Goal: Task Accomplishment & Management: Manage account settings

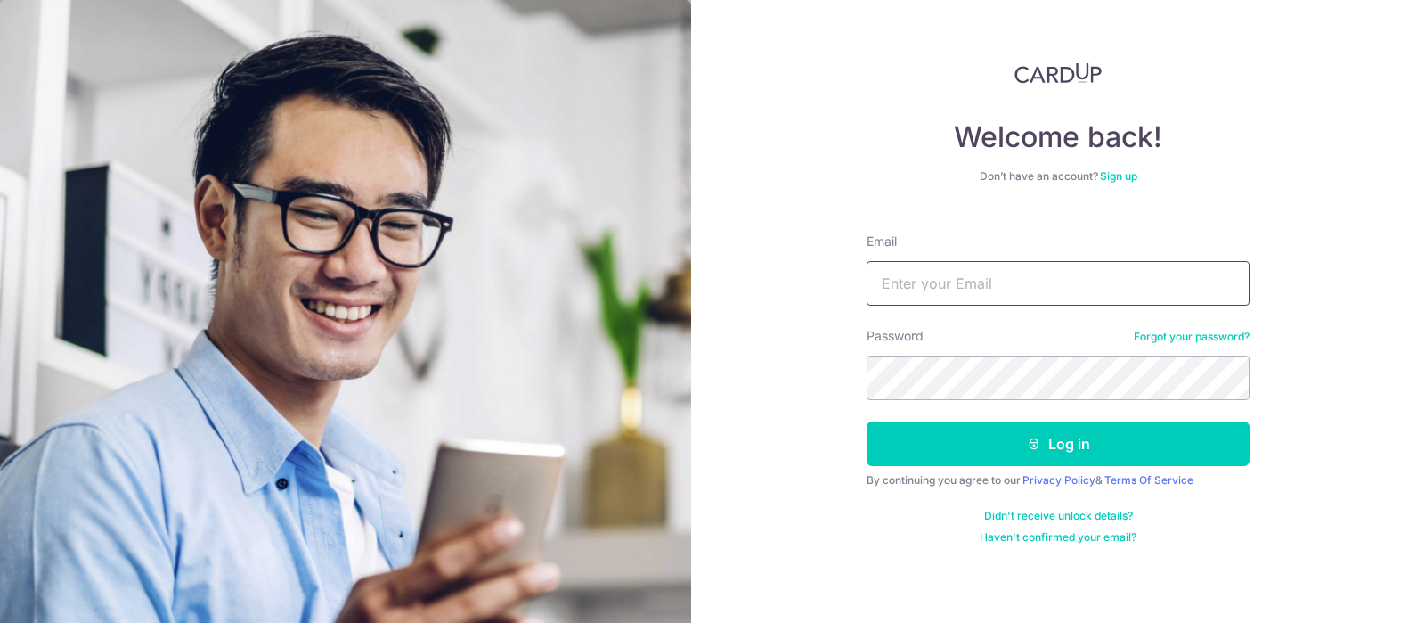
click at [956, 288] on input "Email" at bounding box center [1058, 283] width 383 height 45
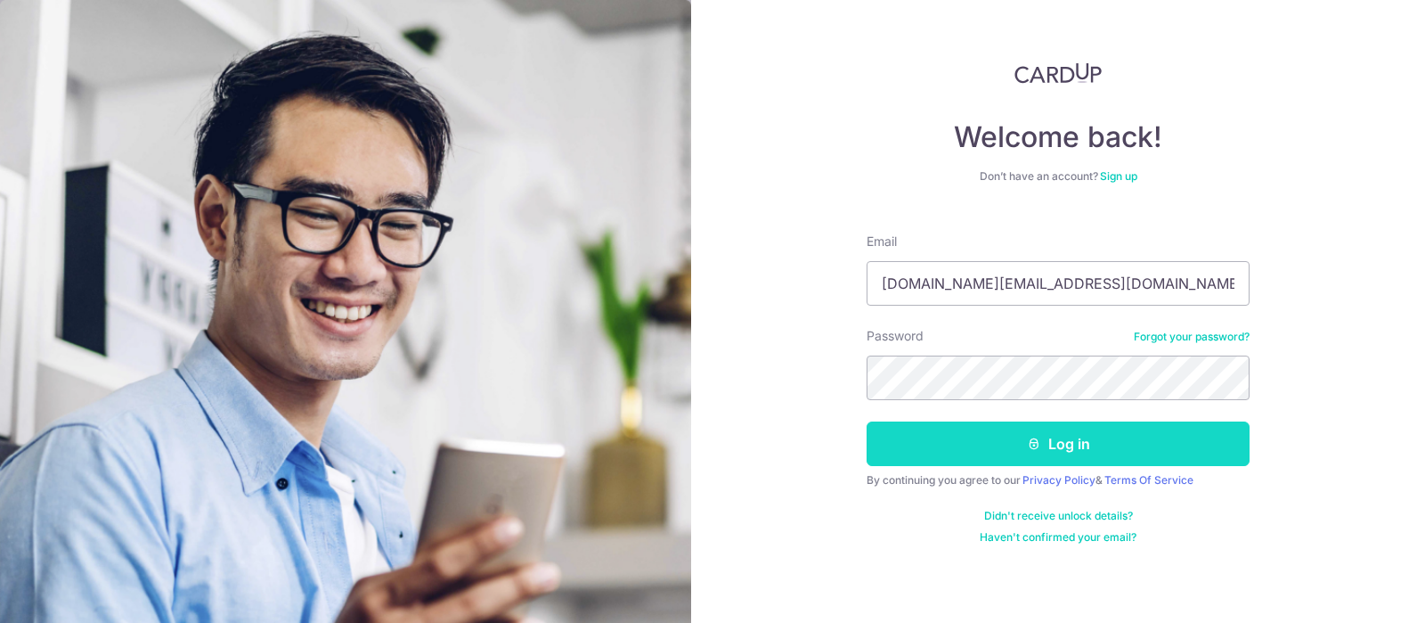
type input "[DOMAIN_NAME][EMAIL_ADDRESS][DOMAIN_NAME]"
click at [983, 435] on button "Log in" at bounding box center [1058, 443] width 383 height 45
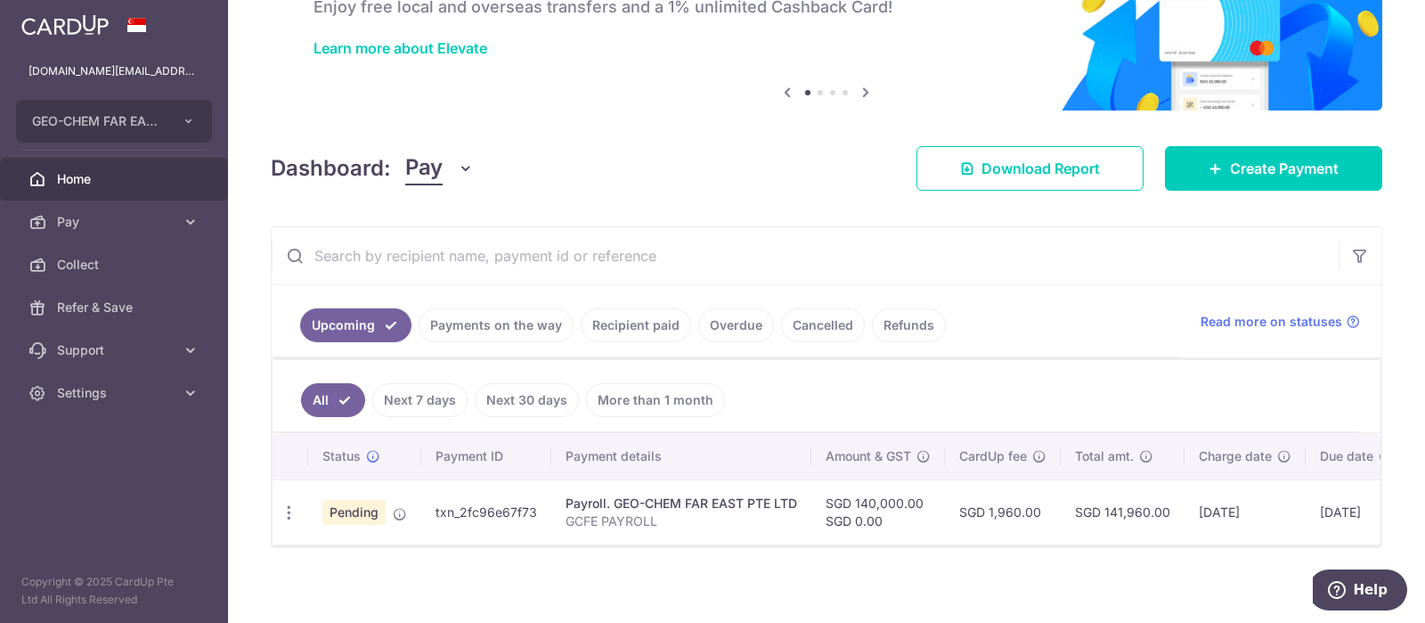
scroll to position [123, 0]
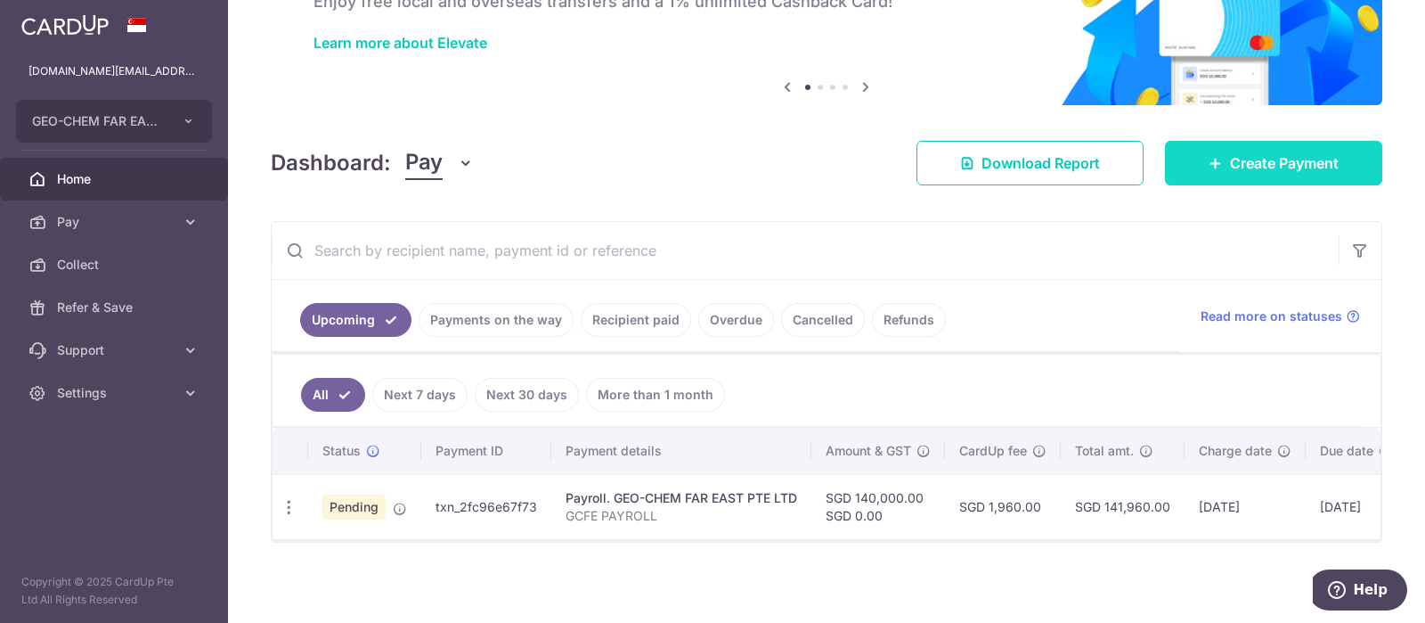
click at [1323, 159] on span "Create Payment" at bounding box center [1284, 162] width 109 height 21
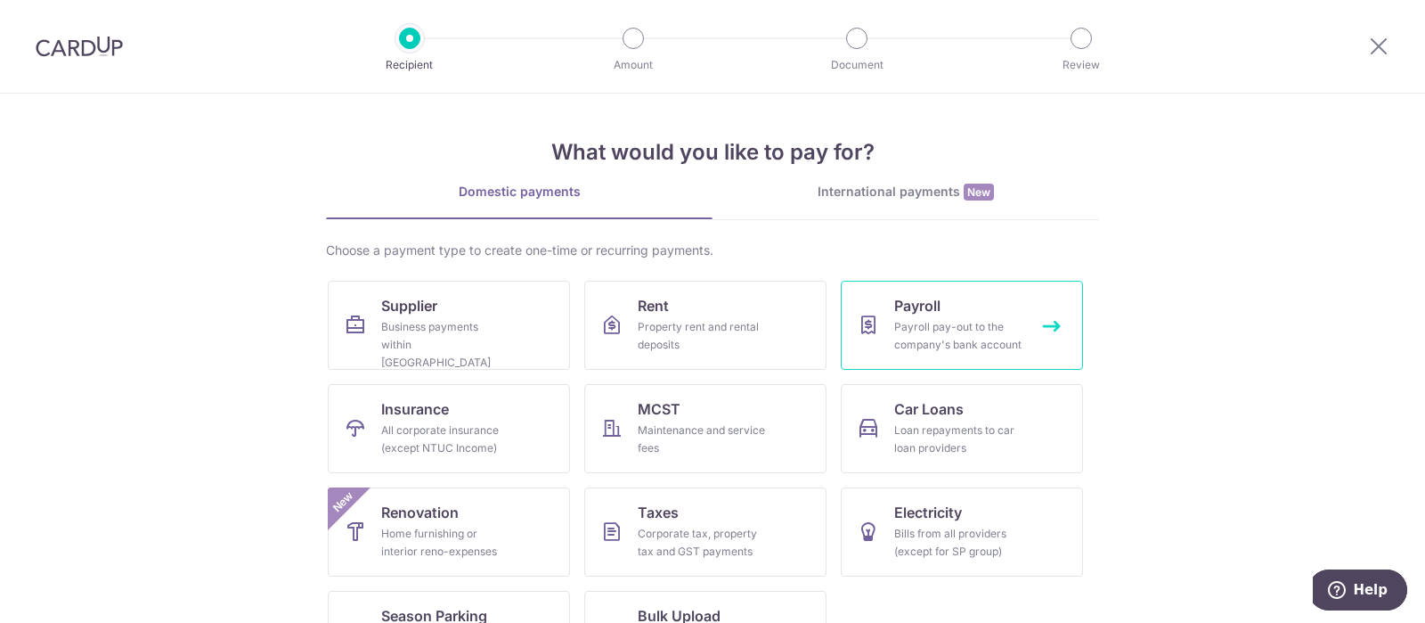
click at [938, 335] on div "Payroll pay-out to the company's bank account" at bounding box center [958, 336] width 128 height 36
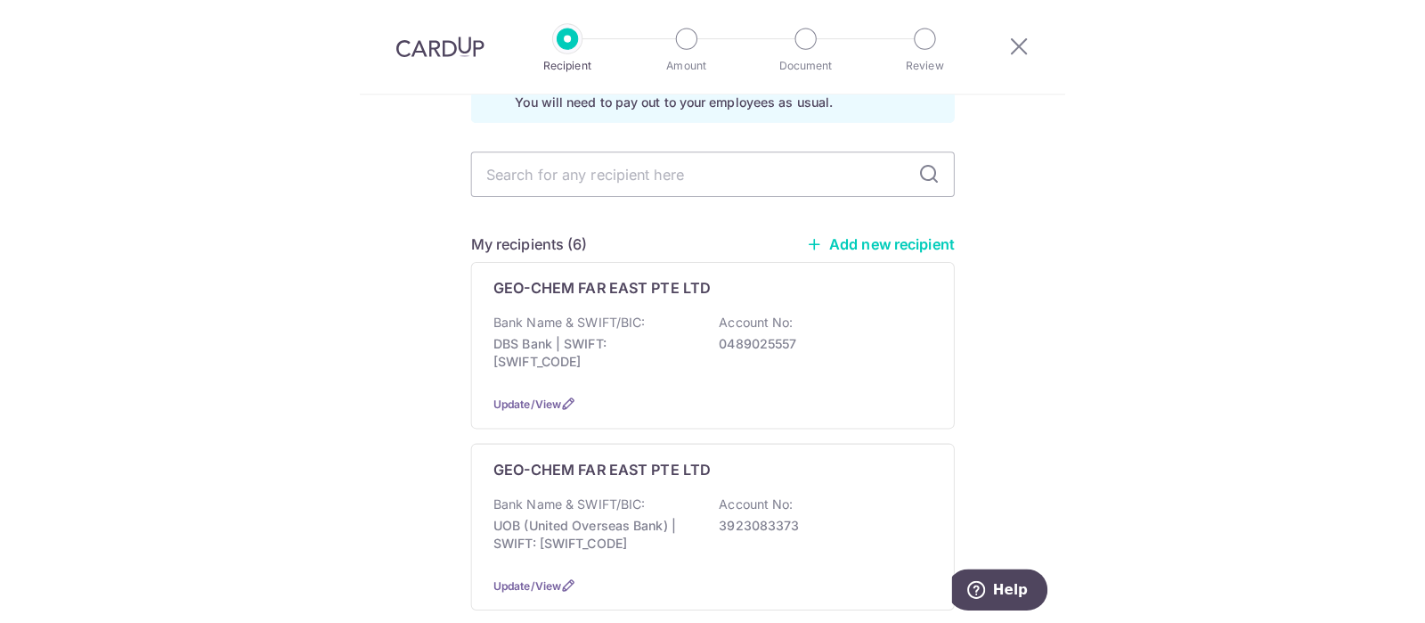
scroll to position [94, 0]
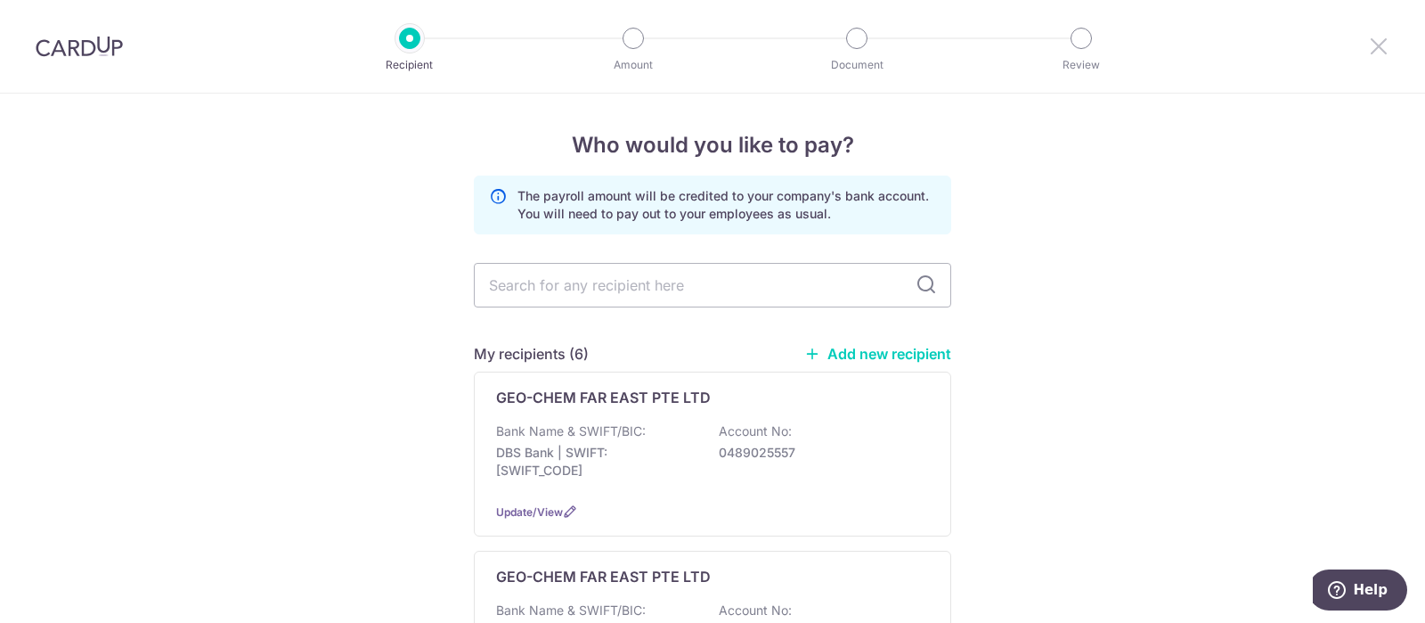
click at [1376, 45] on icon at bounding box center [1378, 46] width 21 height 22
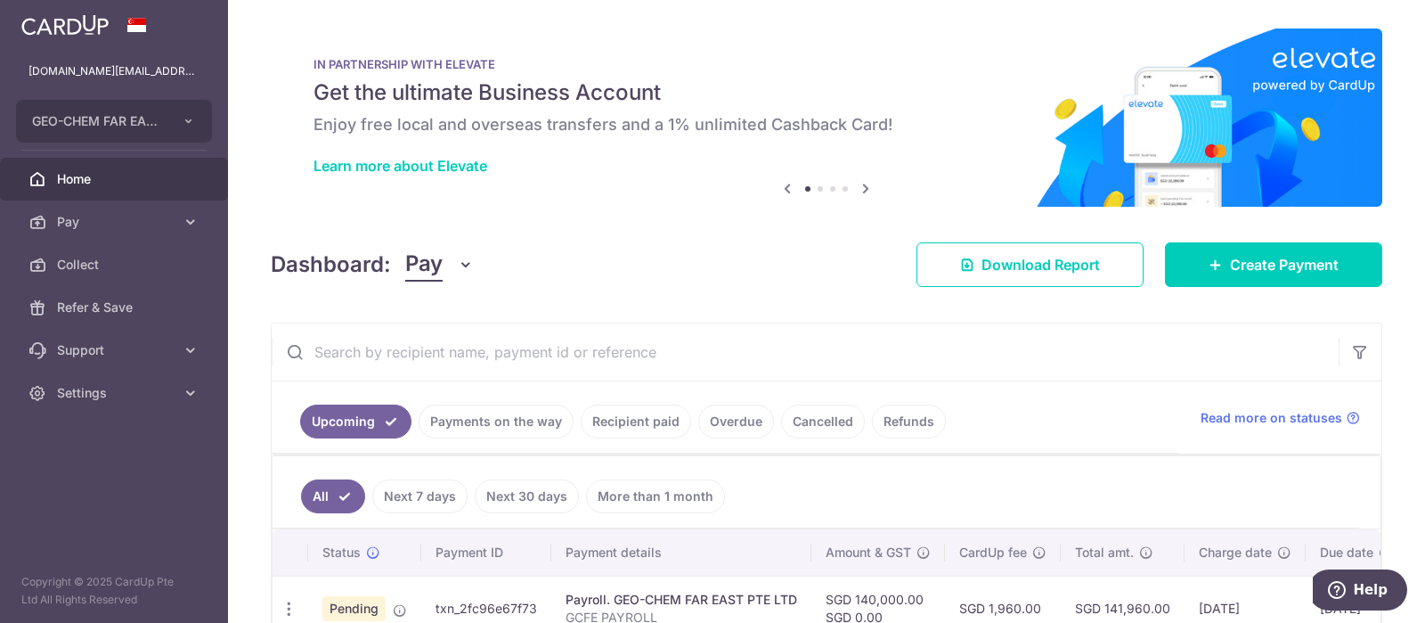
scroll to position [102, 0]
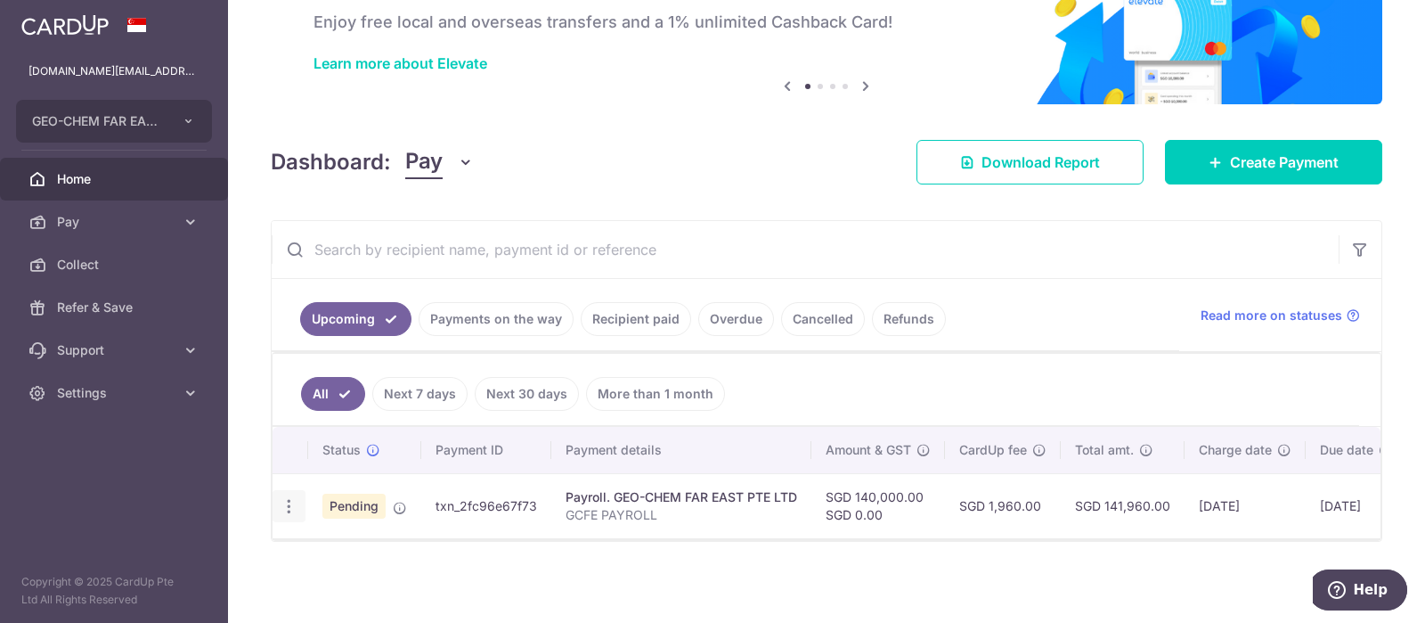
click at [289, 507] on icon "button" at bounding box center [289, 506] width 19 height 19
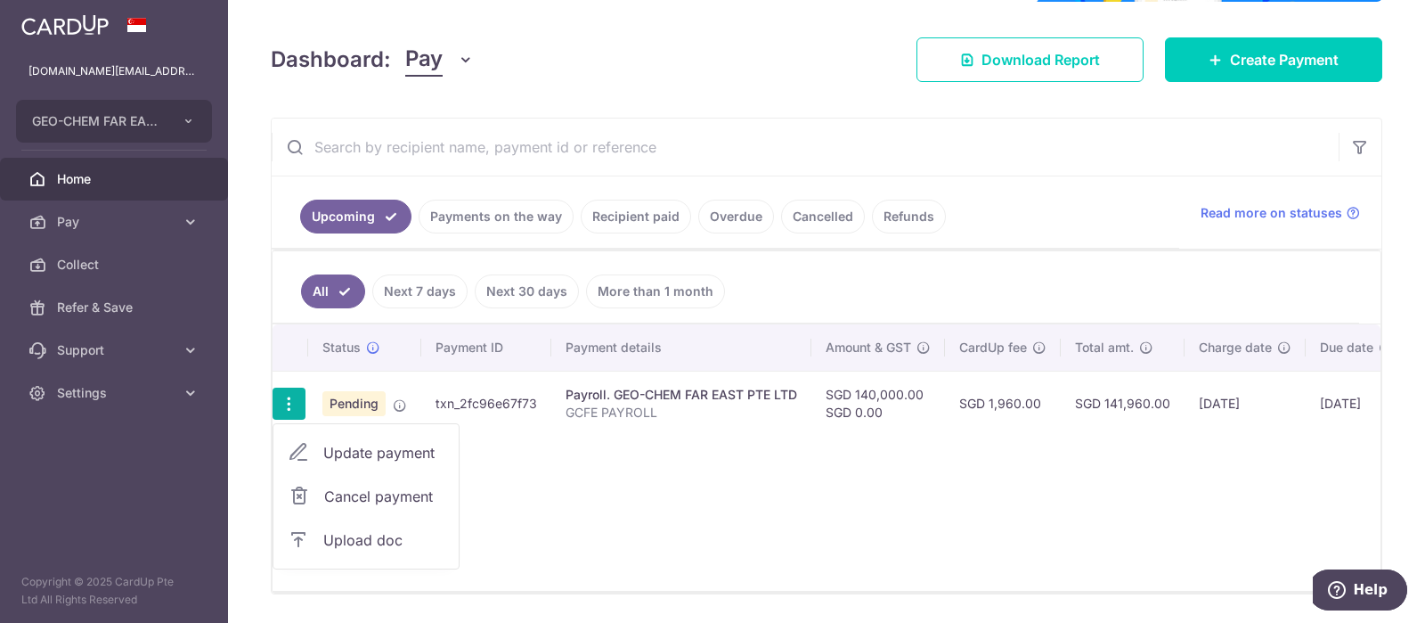
scroll to position [256, 0]
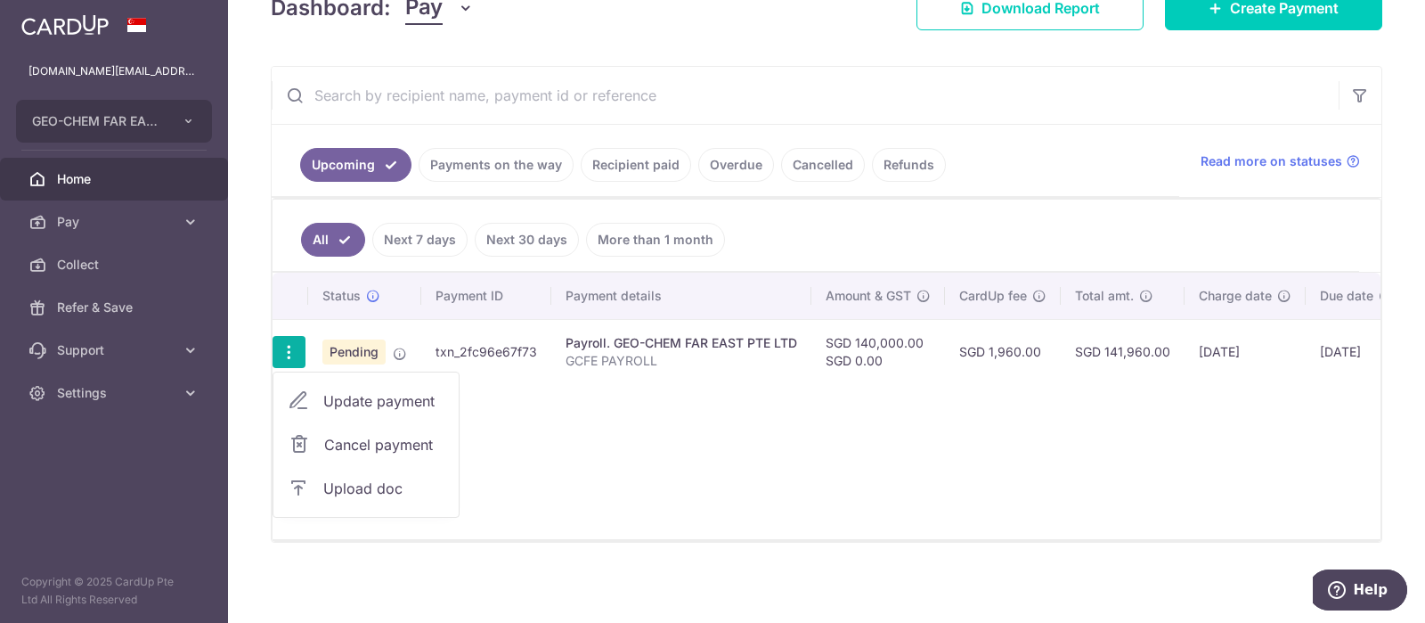
click at [358, 492] on span "Upload doc" at bounding box center [383, 487] width 121 height 21
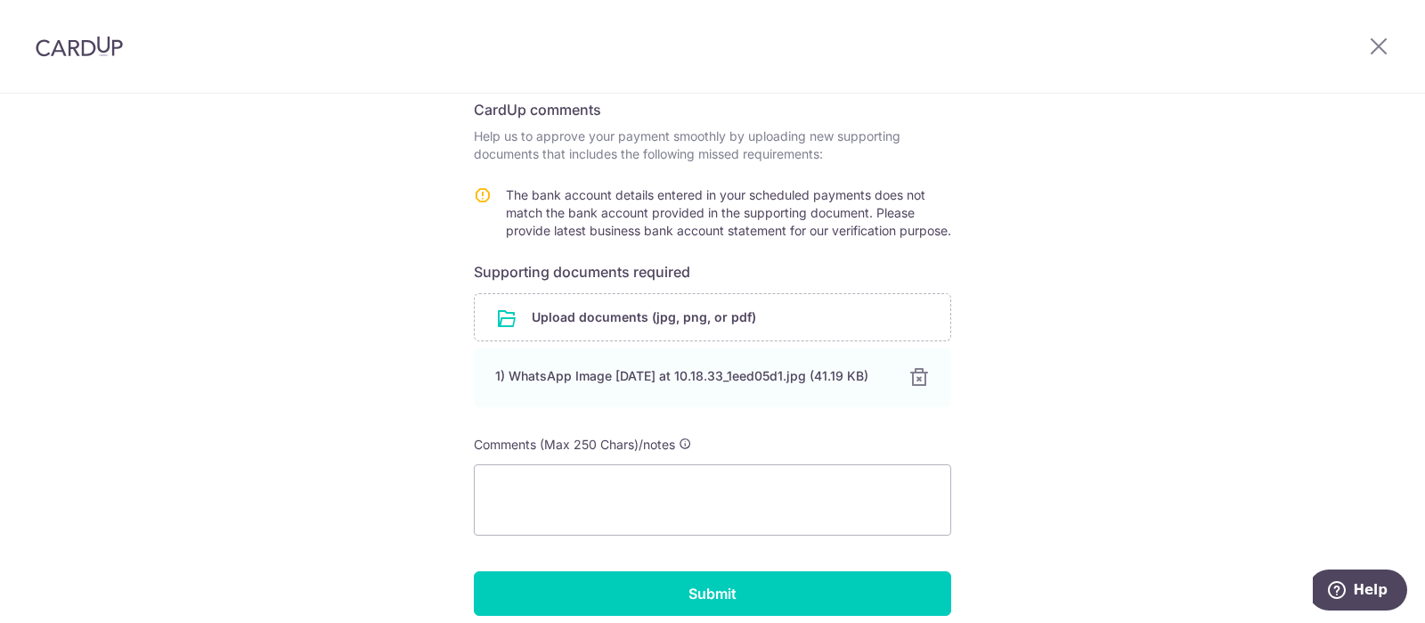
scroll to position [370, 0]
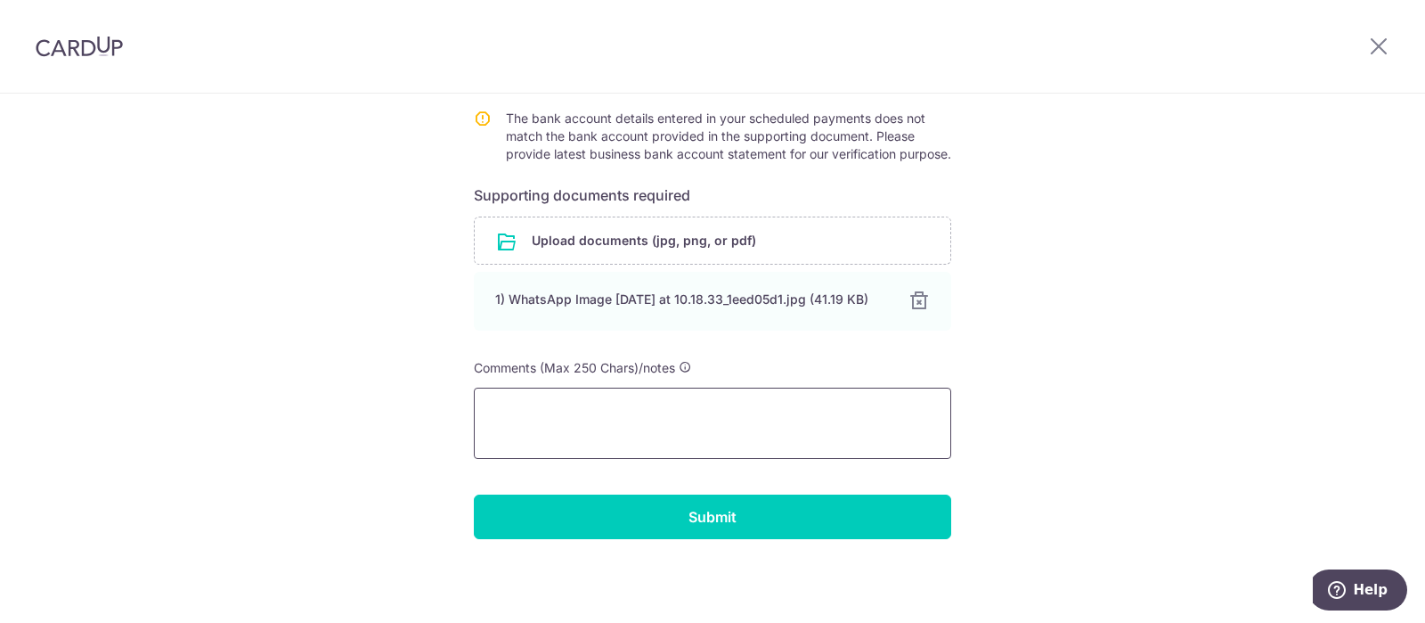
click at [729, 421] on textarea at bounding box center [712, 422] width 477 height 71
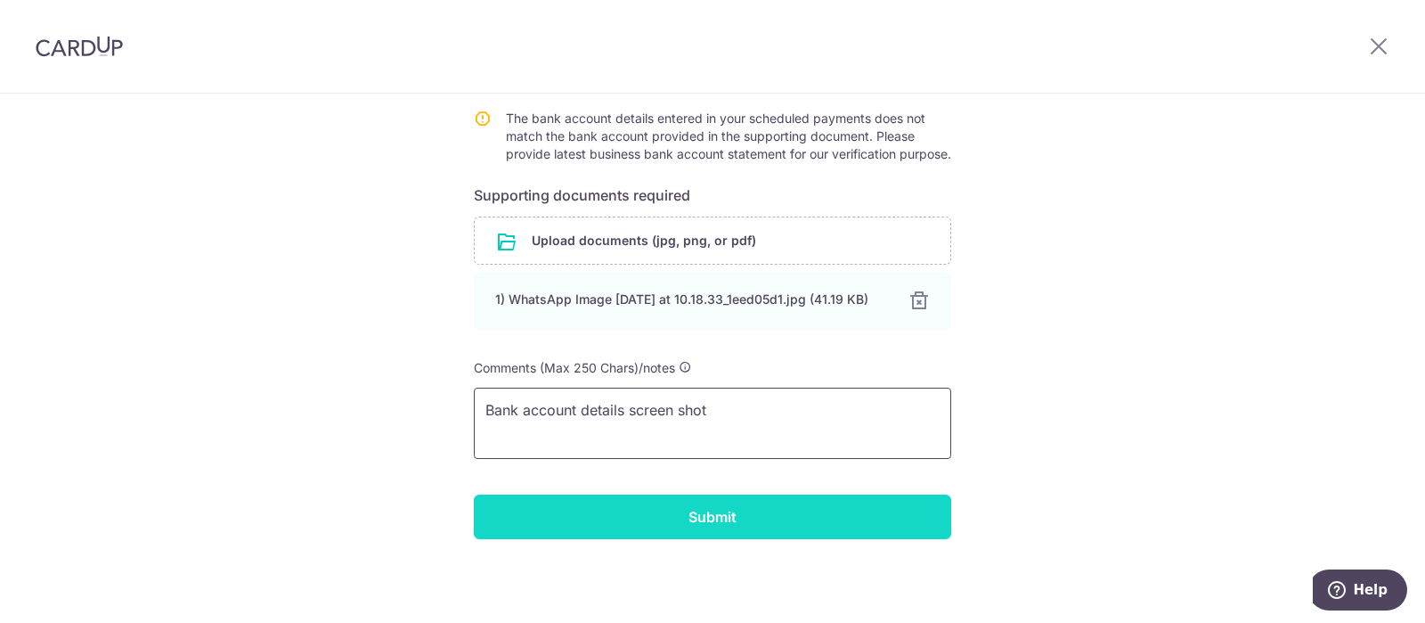
type textarea "Bank account details screen shot"
click at [649, 515] on input "Submit" at bounding box center [712, 516] width 477 height 45
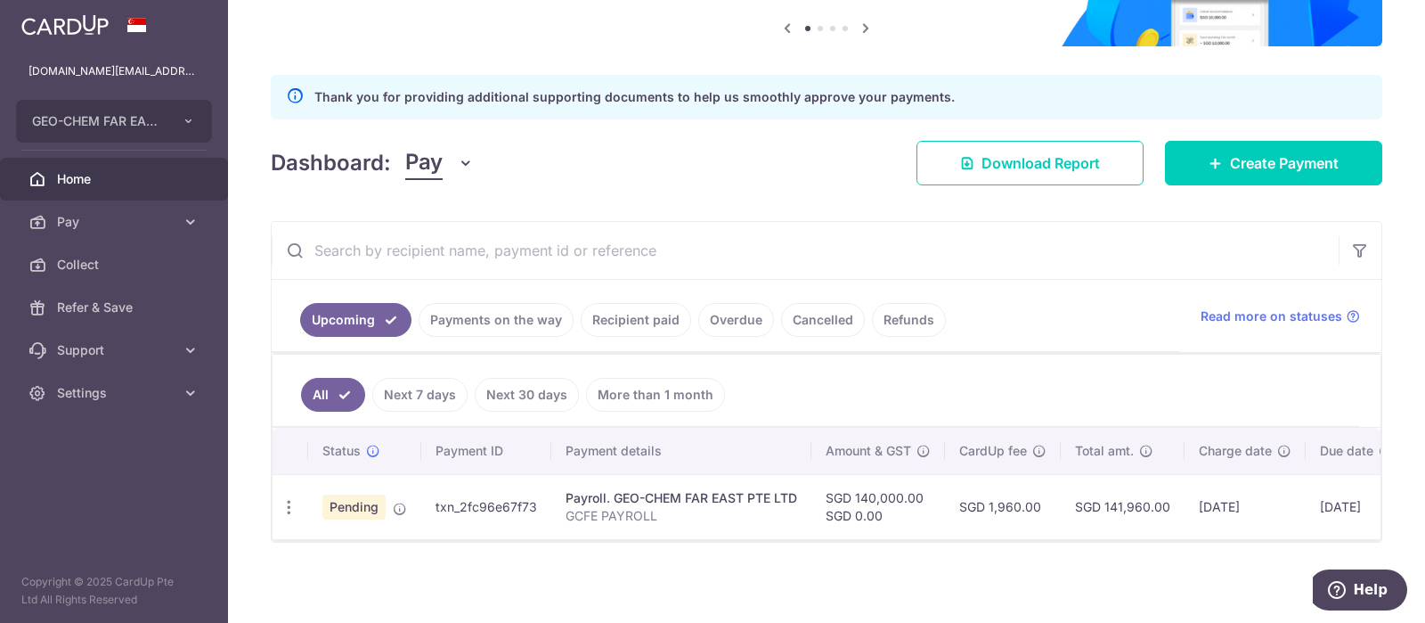
click at [105, 176] on span "Home" at bounding box center [116, 179] width 118 height 18
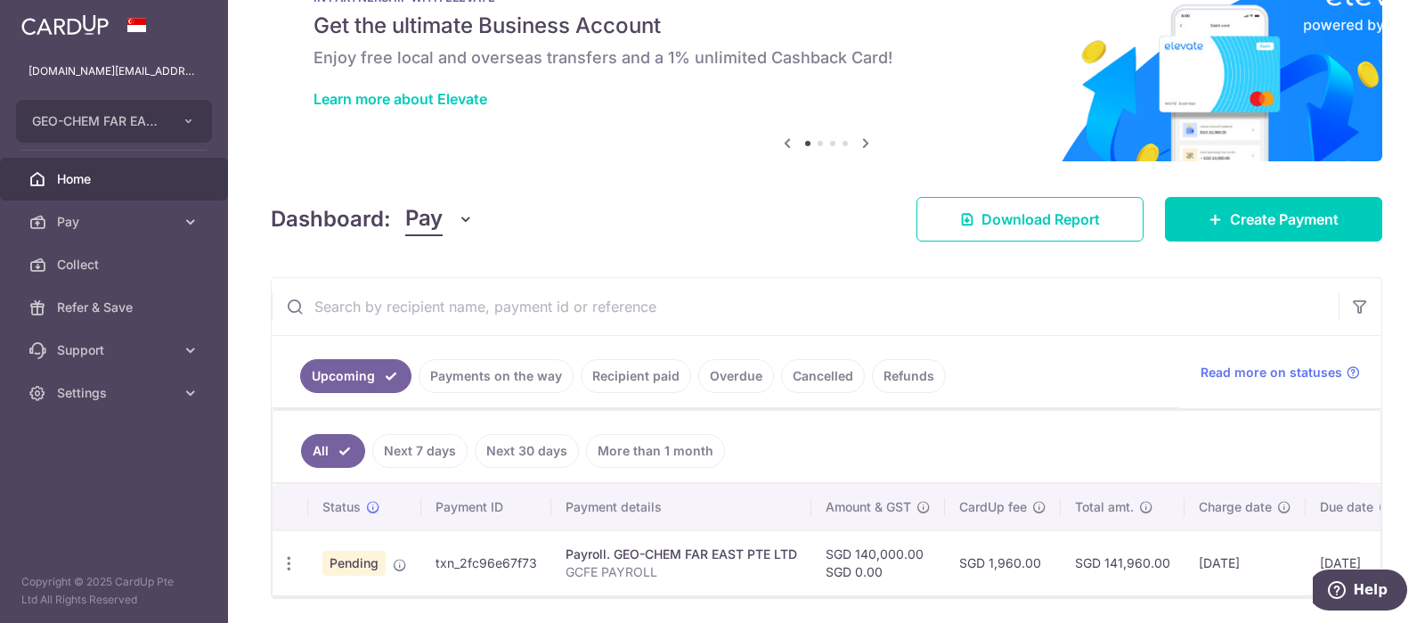
scroll to position [123, 0]
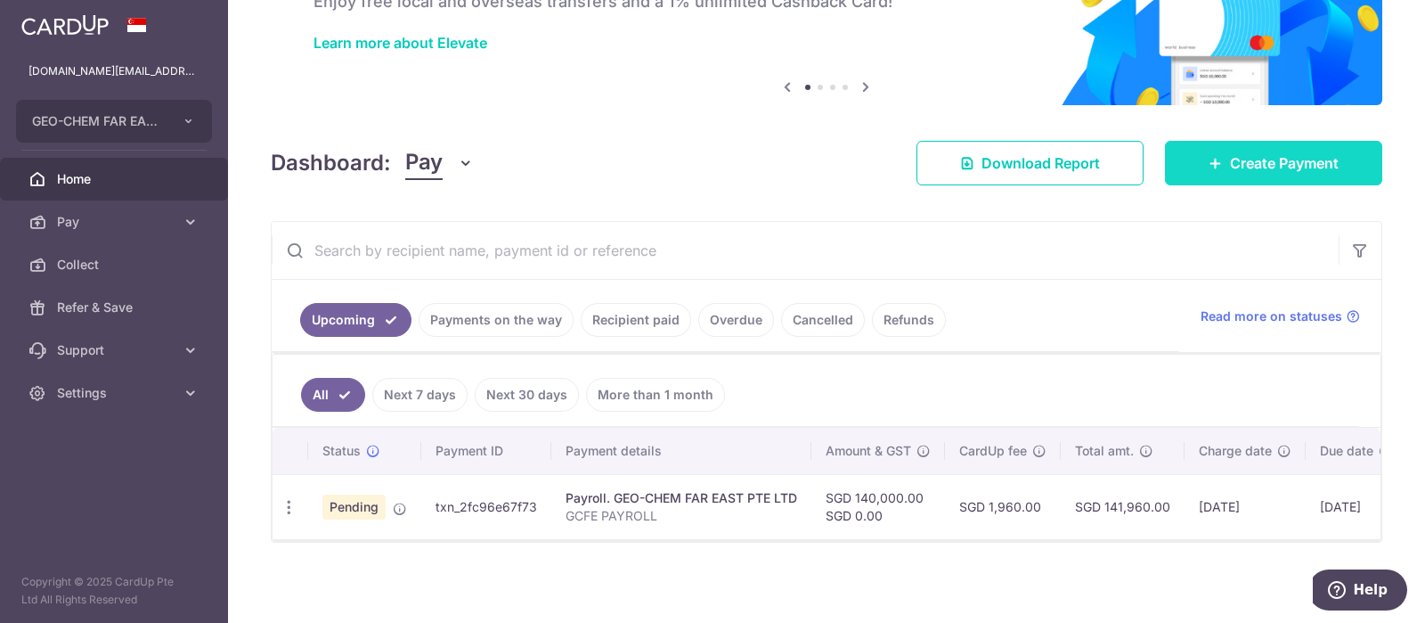
click at [1277, 169] on span "Create Payment" at bounding box center [1284, 162] width 109 height 21
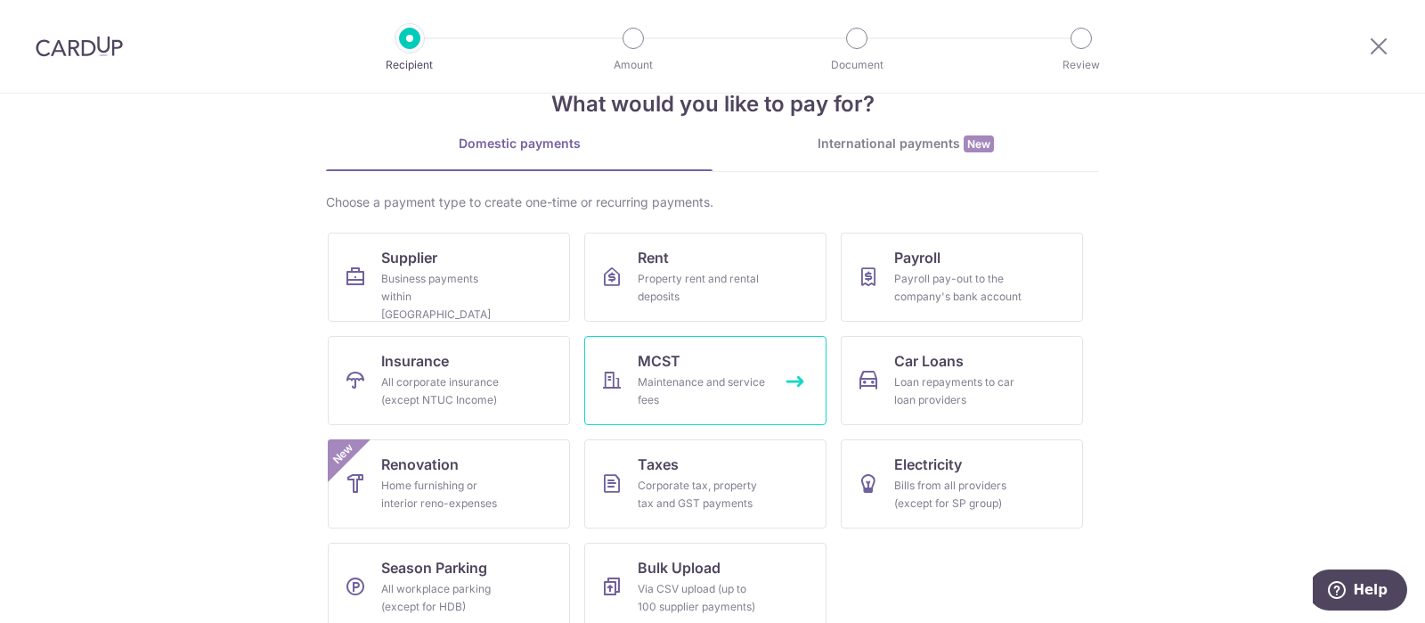
scroll to position [70, 0]
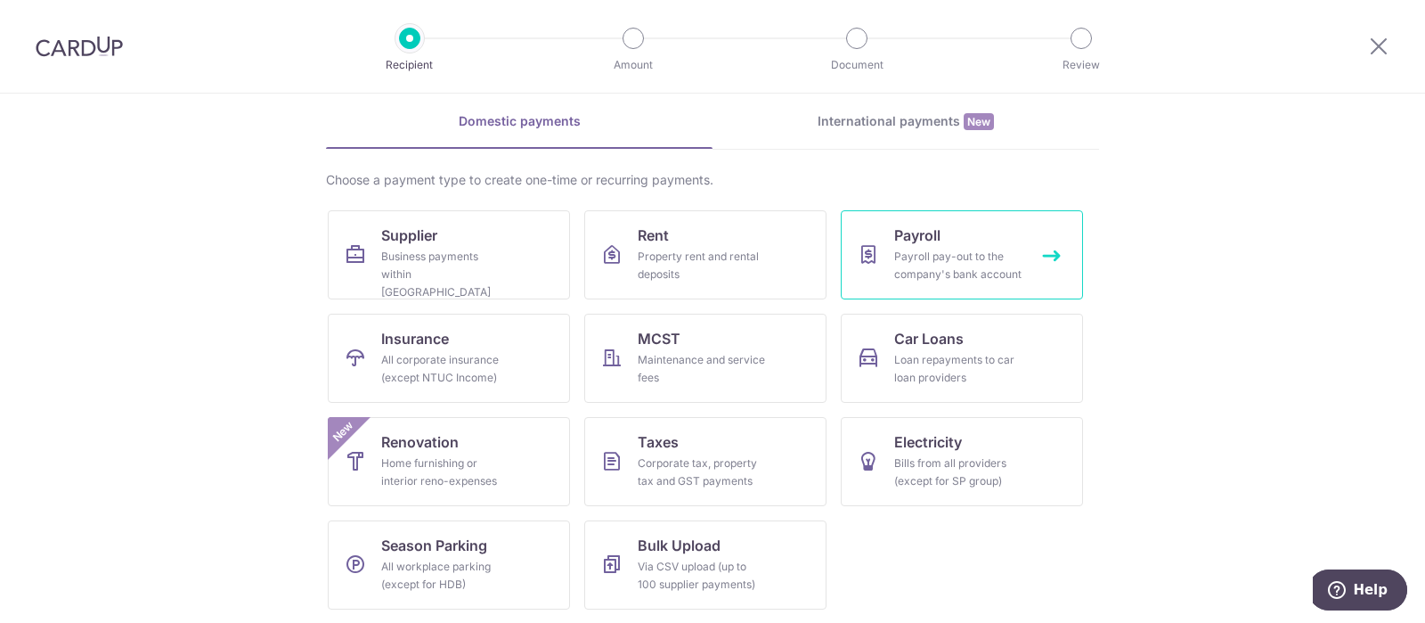
click at [966, 250] on div "Payroll pay-out to the company's bank account" at bounding box center [958, 266] width 128 height 36
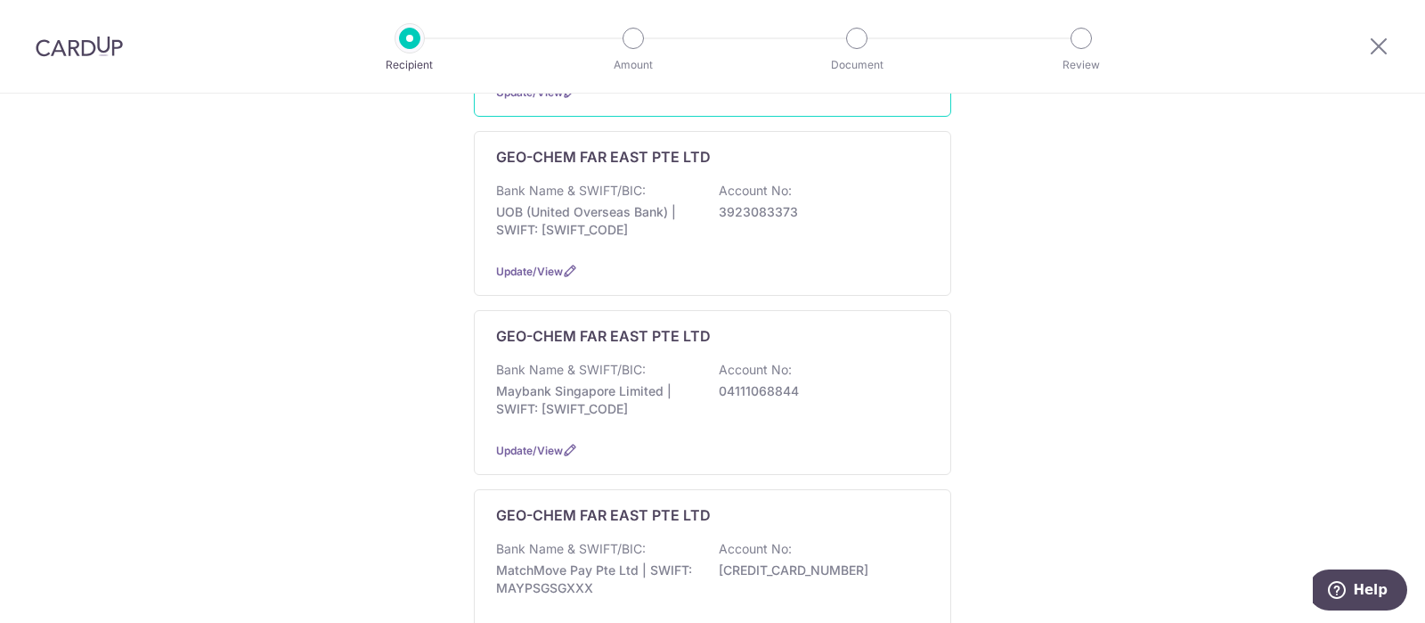
scroll to position [445, 0]
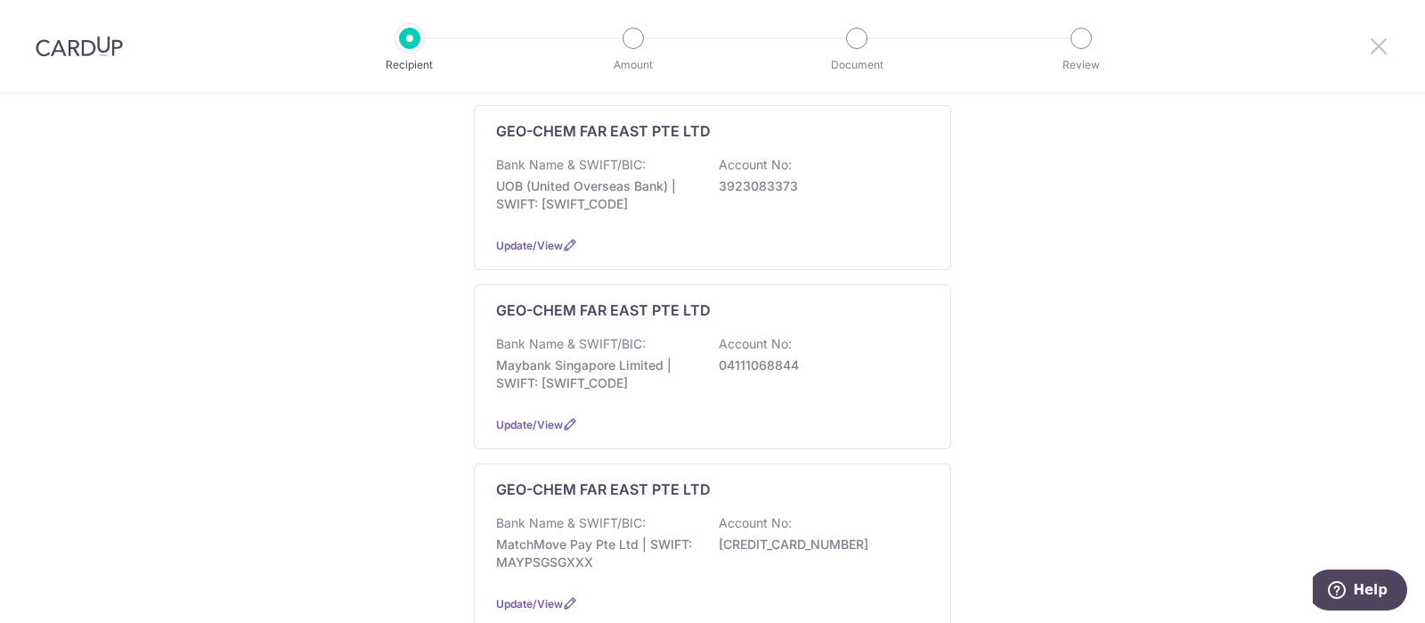
click at [1371, 45] on icon at bounding box center [1378, 46] width 21 height 22
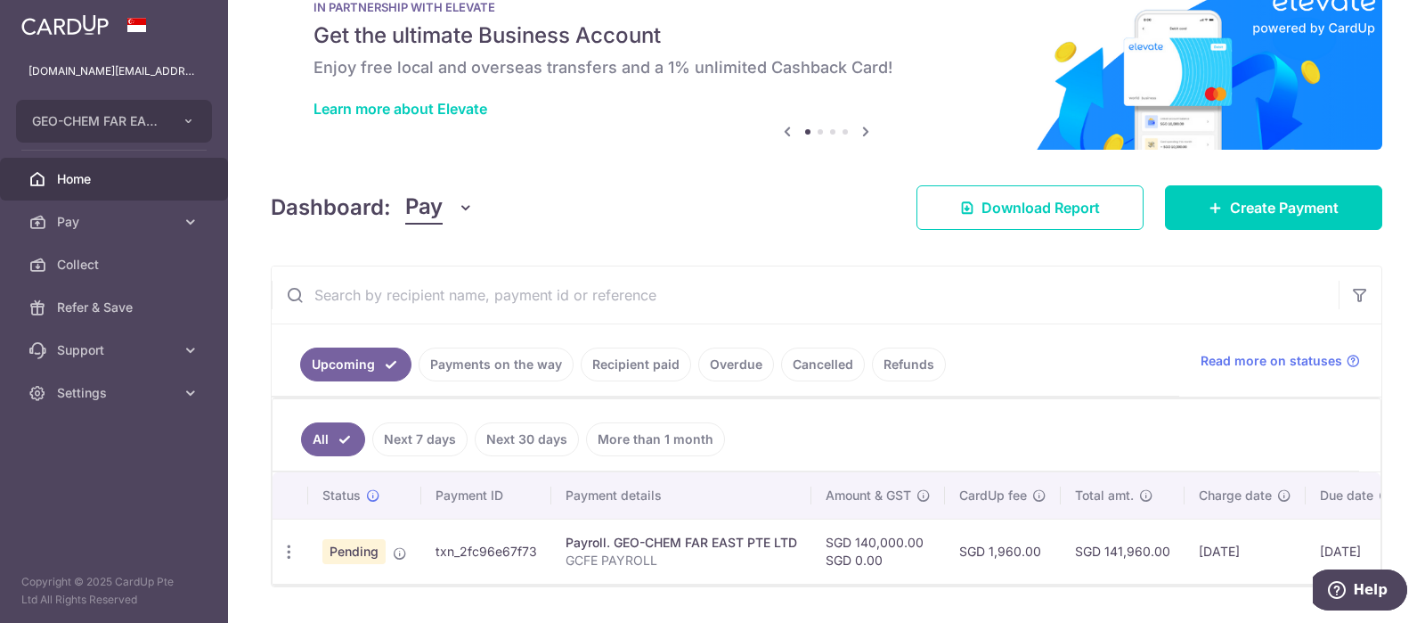
scroll to position [102, 0]
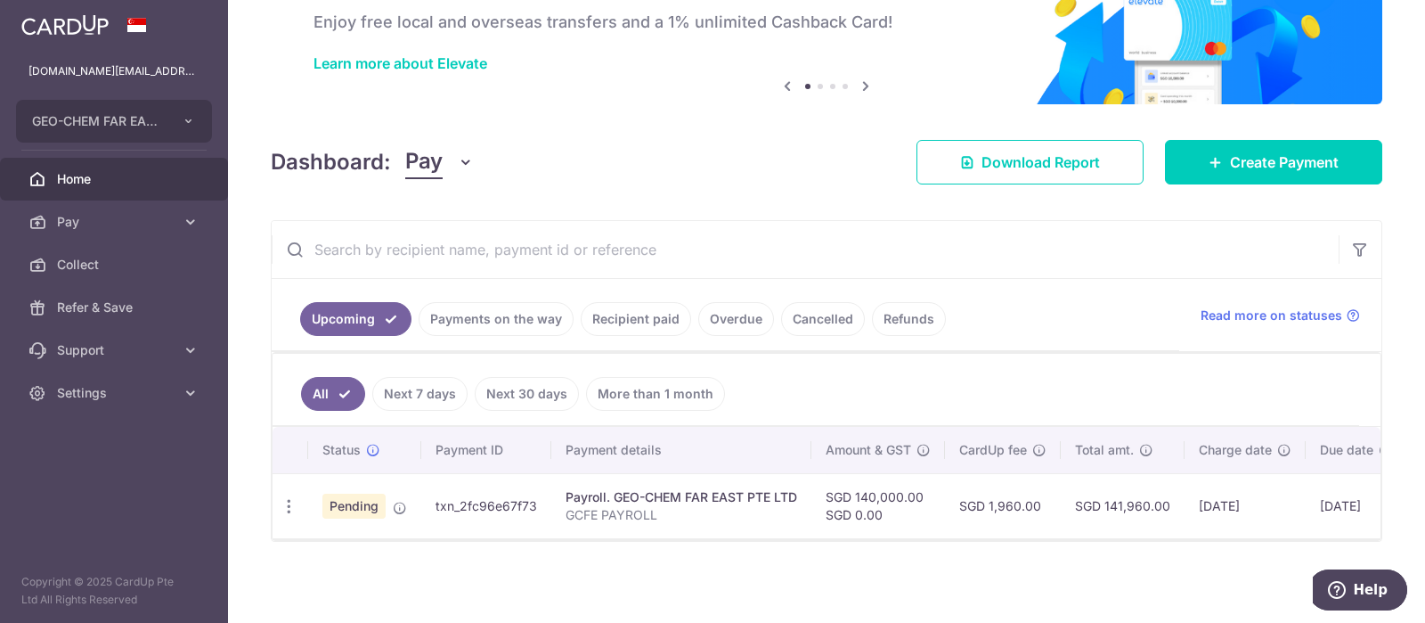
click at [69, 180] on span "Home" at bounding box center [116, 179] width 118 height 18
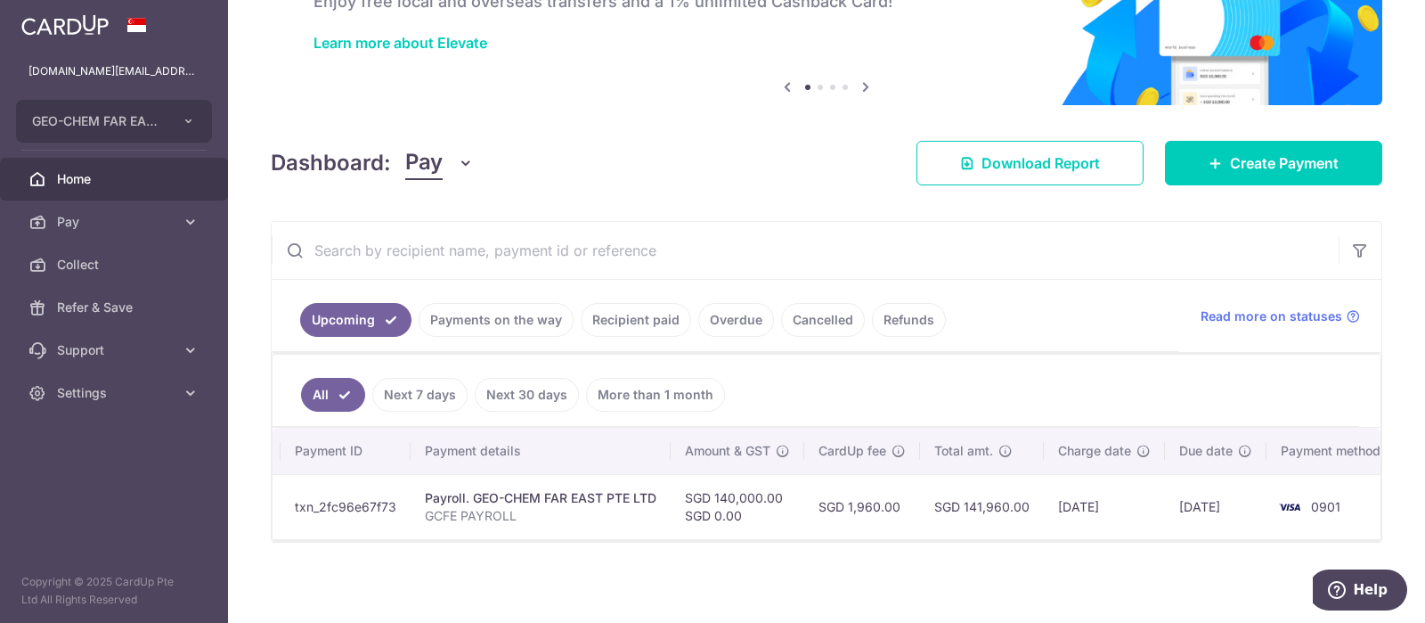
scroll to position [0, 153]
click at [505, 323] on link "Payments on the way" at bounding box center [496, 320] width 155 height 34
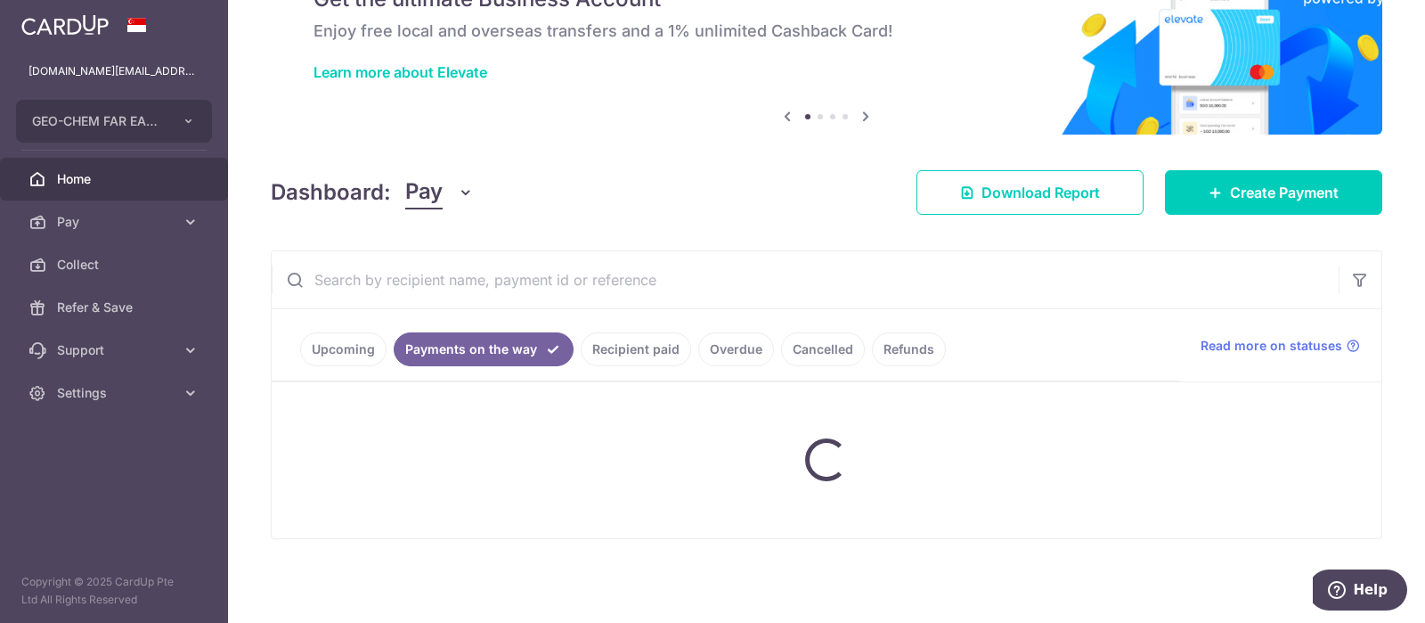
scroll to position [92, 0]
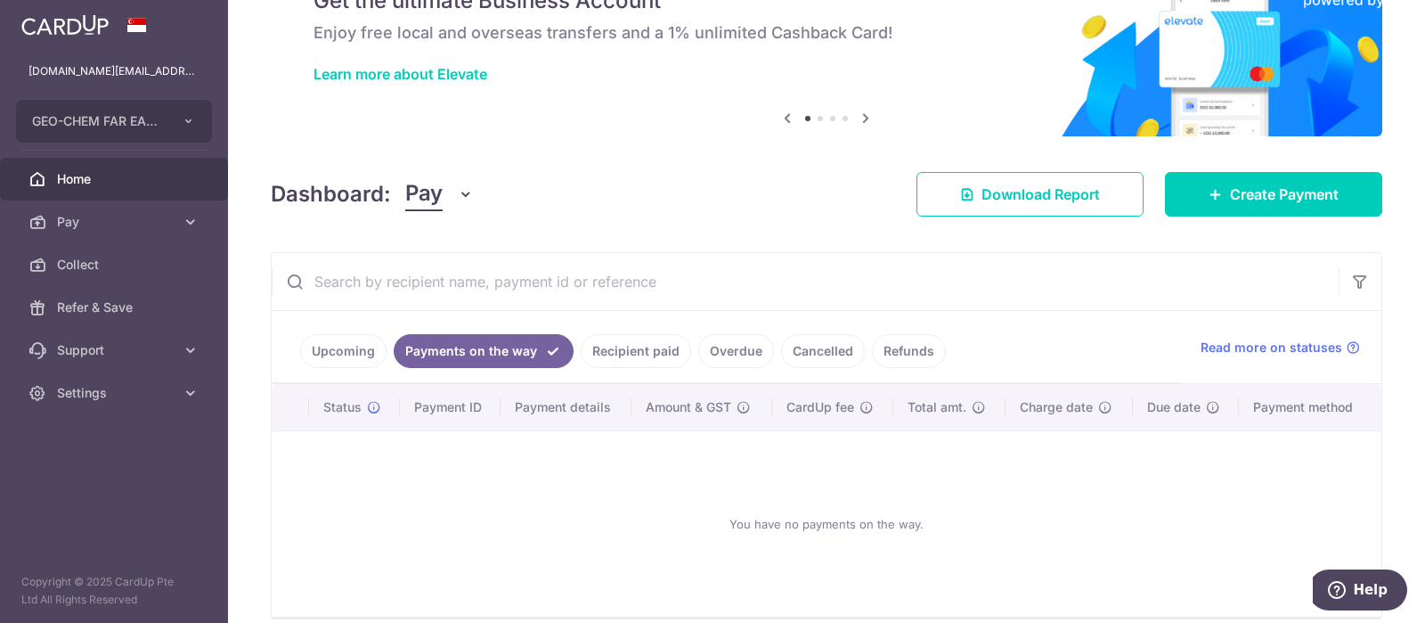
click at [311, 345] on link "Upcoming" at bounding box center [343, 351] width 86 height 34
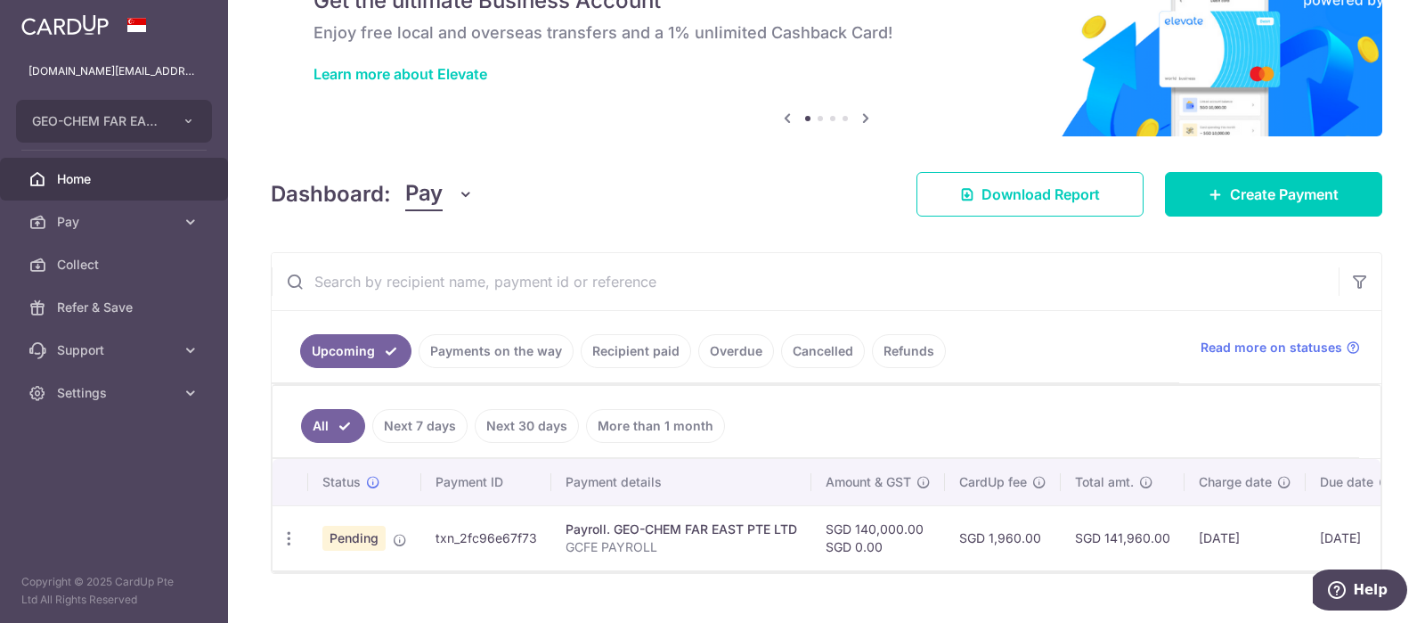
click at [117, 171] on span "Home" at bounding box center [116, 179] width 118 height 18
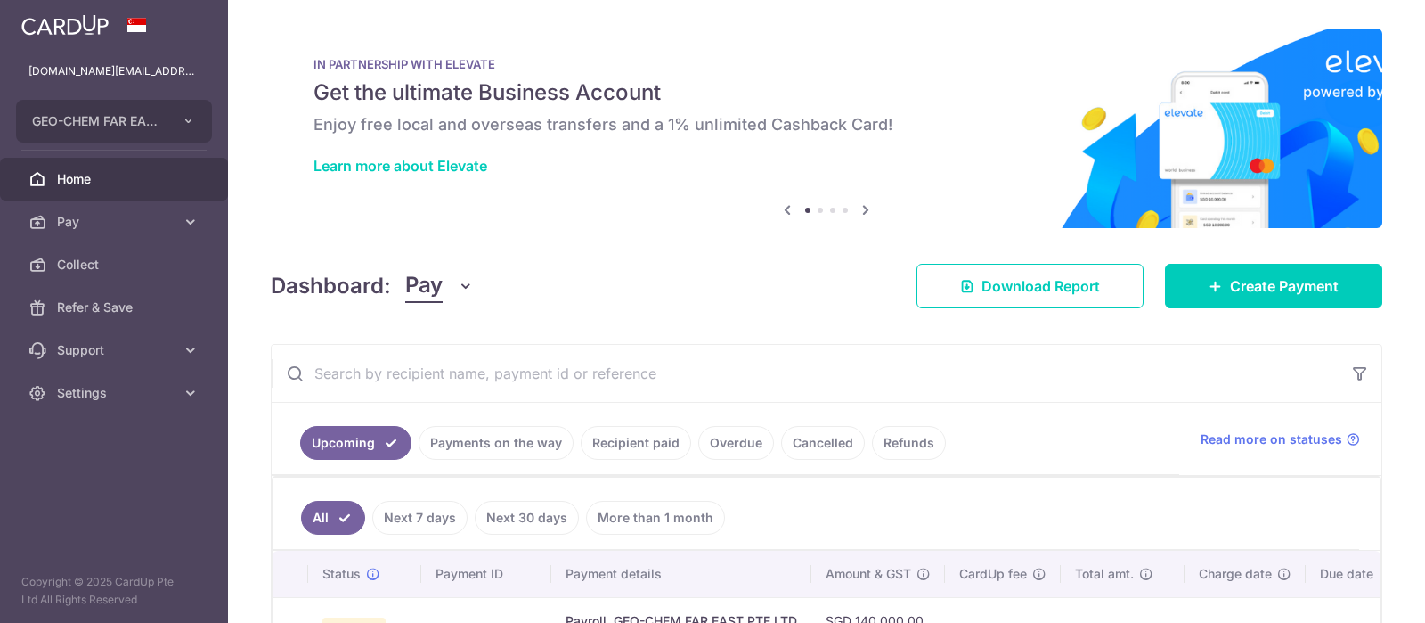
scroll to position [123, 0]
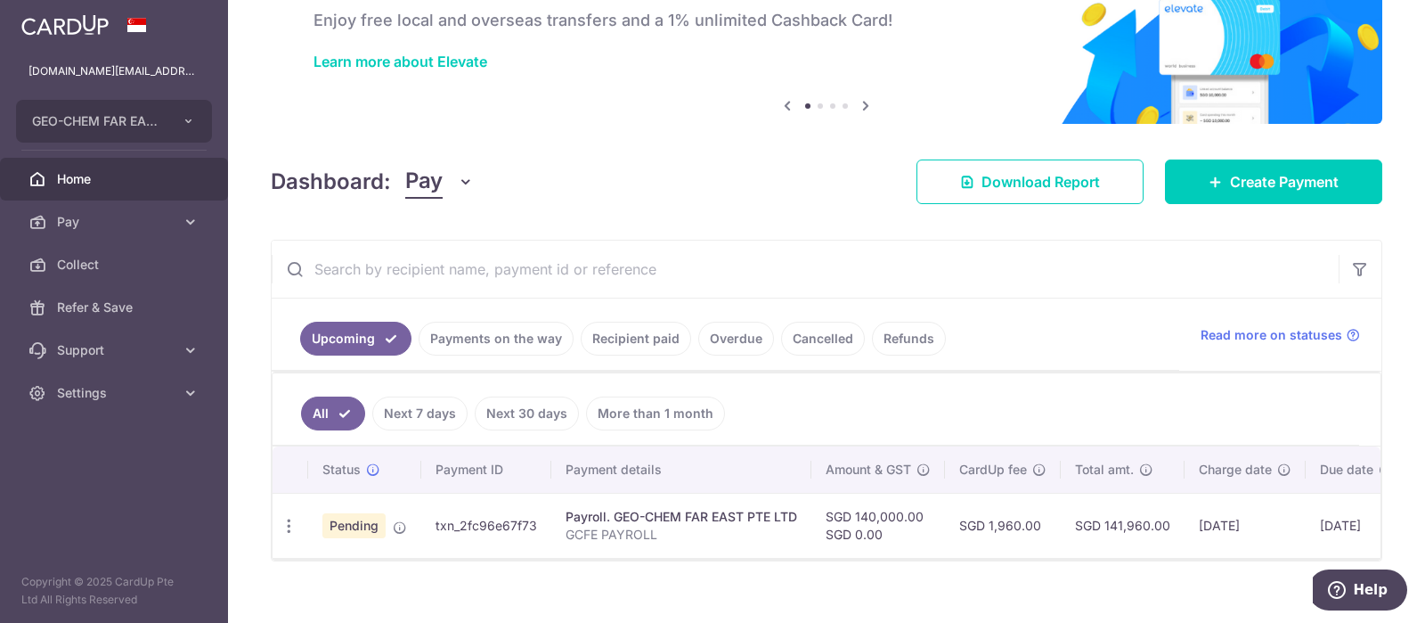
scroll to position [123, 0]
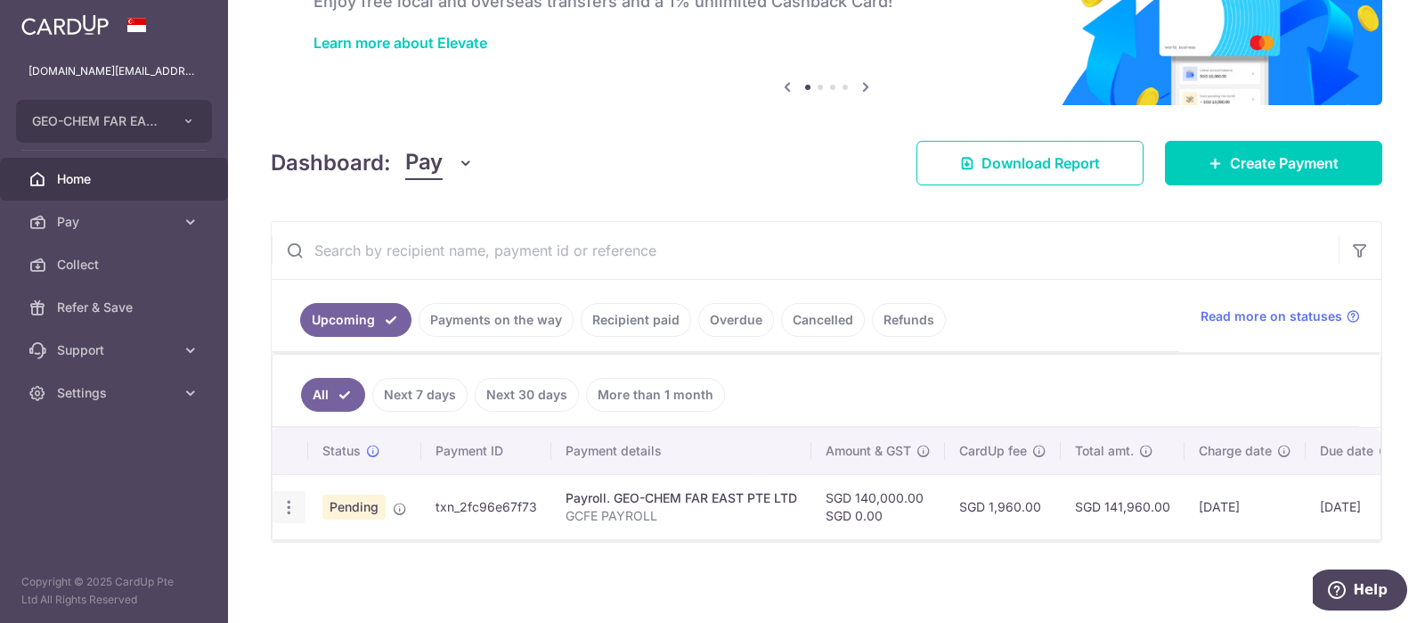
click at [284, 510] on icon "button" at bounding box center [289, 507] width 19 height 19
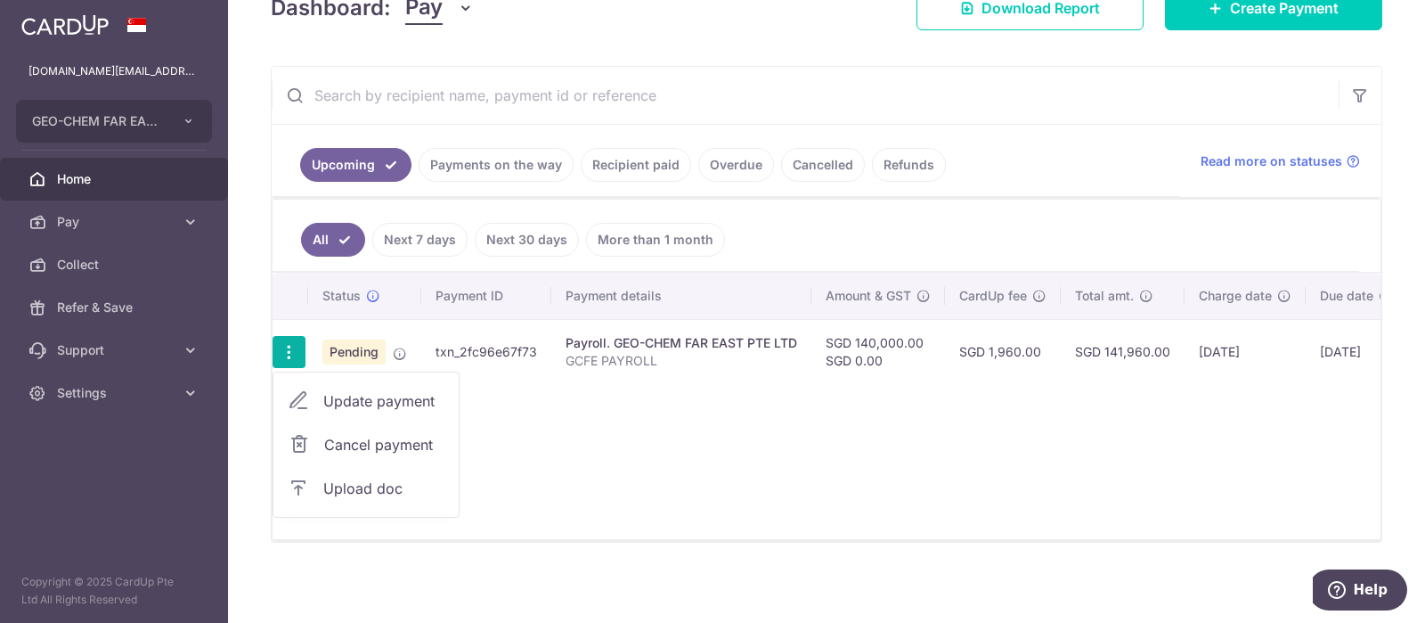
click at [364, 400] on span "Update payment" at bounding box center [383, 400] width 121 height 21
radio input "true"
type input "140,000.00"
type input "[DATE]"
type input "GCFE PAYROLL"
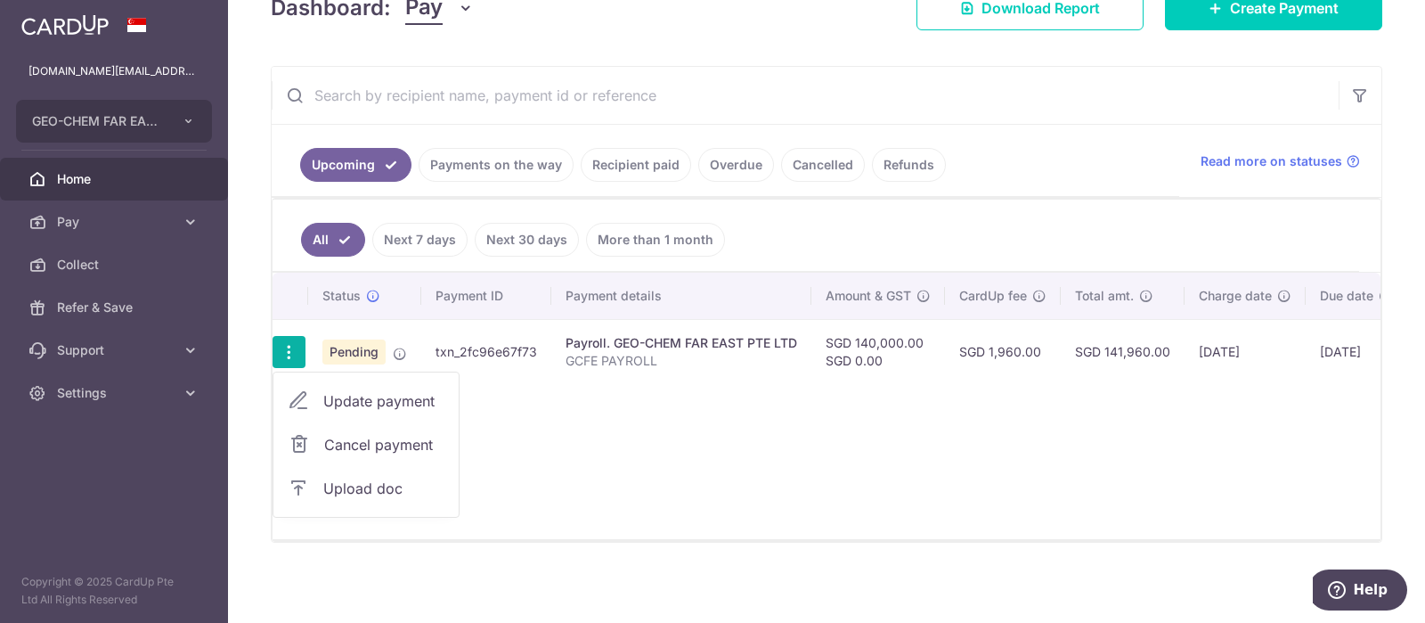
type input "GCFE PAYROLL"
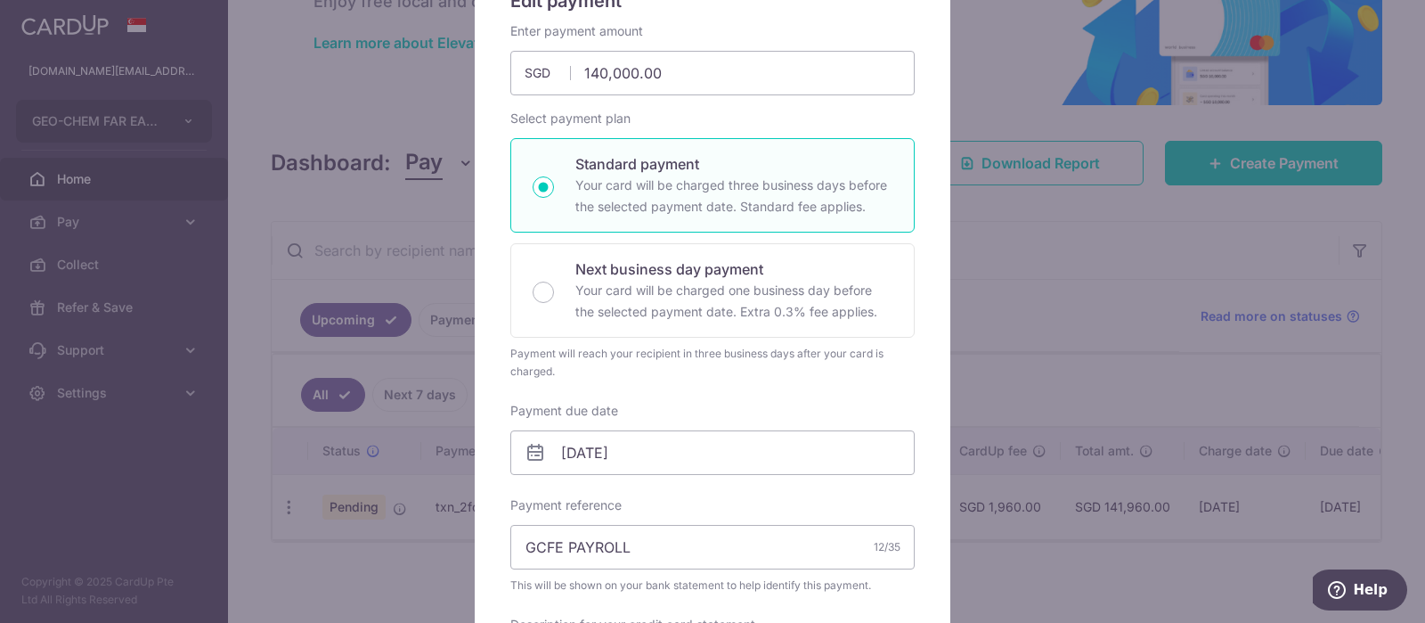
scroll to position [0, 0]
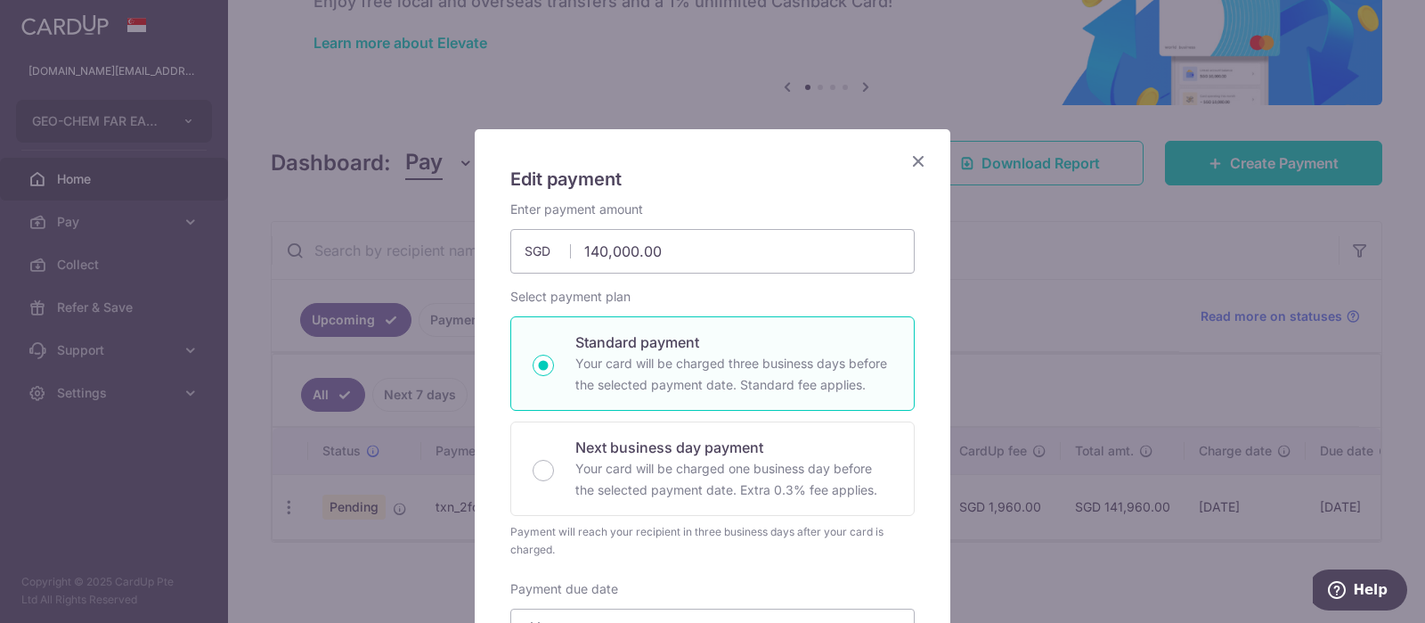
click at [917, 158] on icon "Close" at bounding box center [918, 161] width 21 height 22
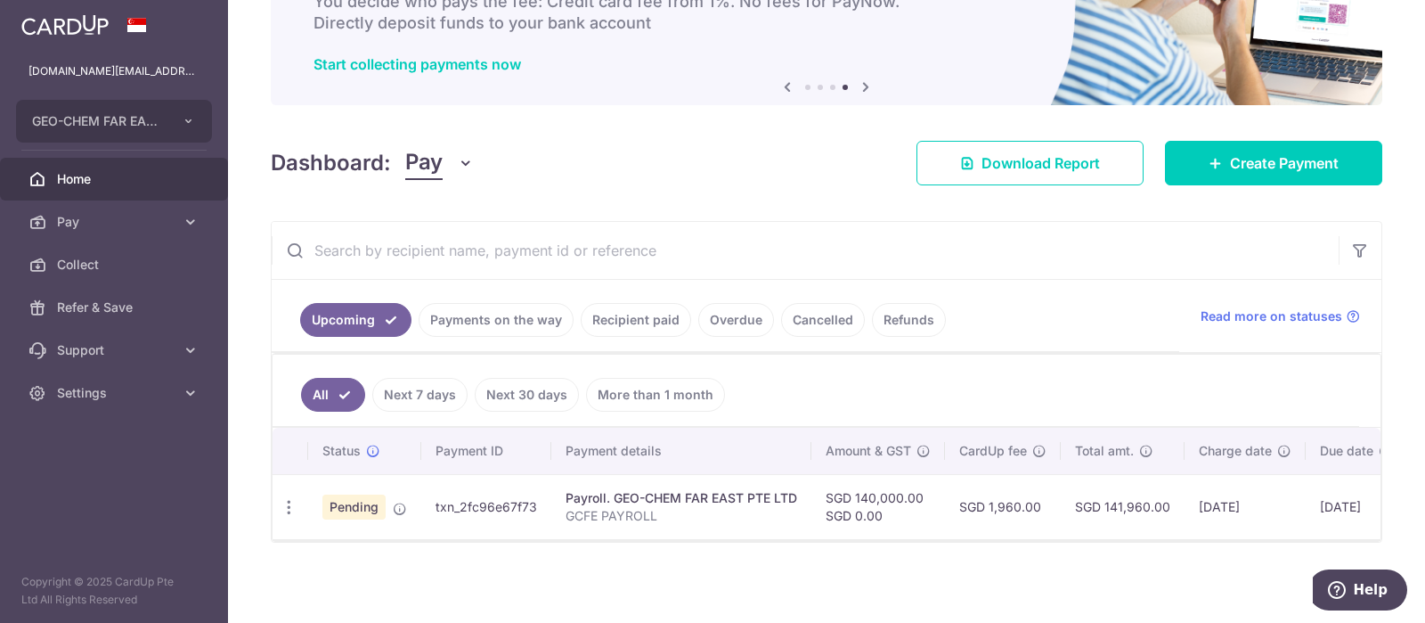
click at [90, 185] on span "Home" at bounding box center [116, 179] width 118 height 18
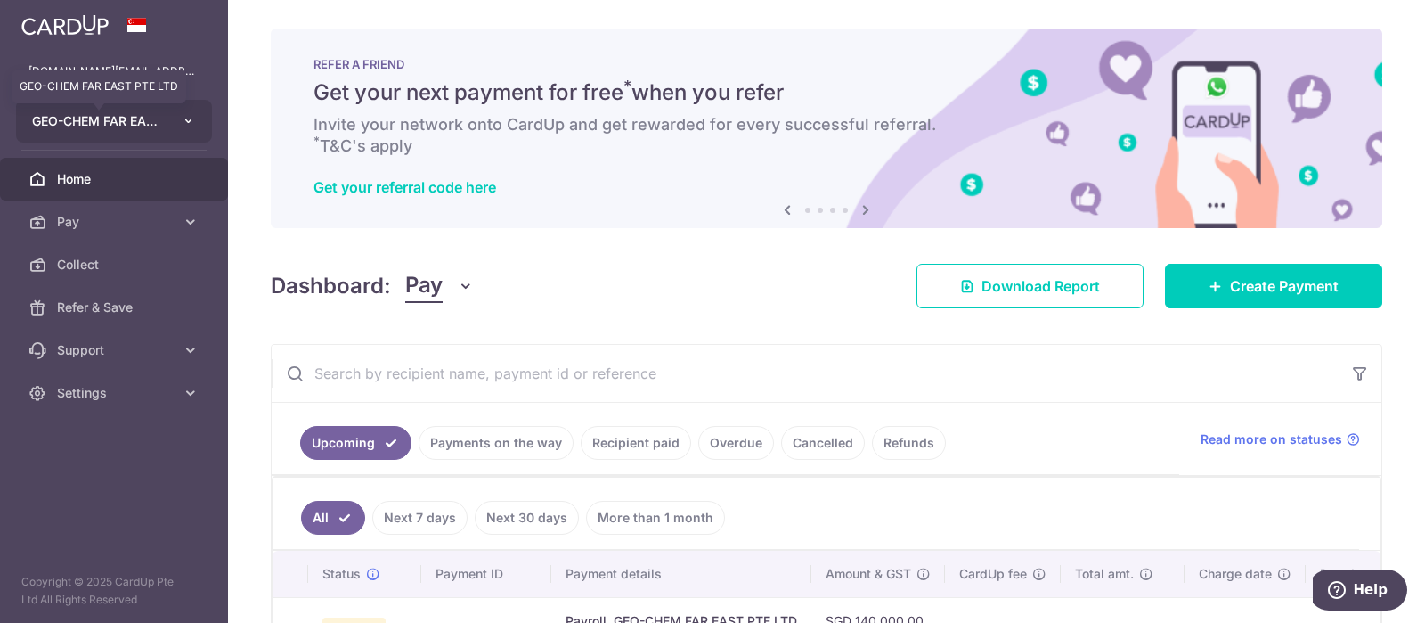
click at [102, 129] on span "GEO-CHEM FAR EAST PTE LTD" at bounding box center [98, 121] width 132 height 18
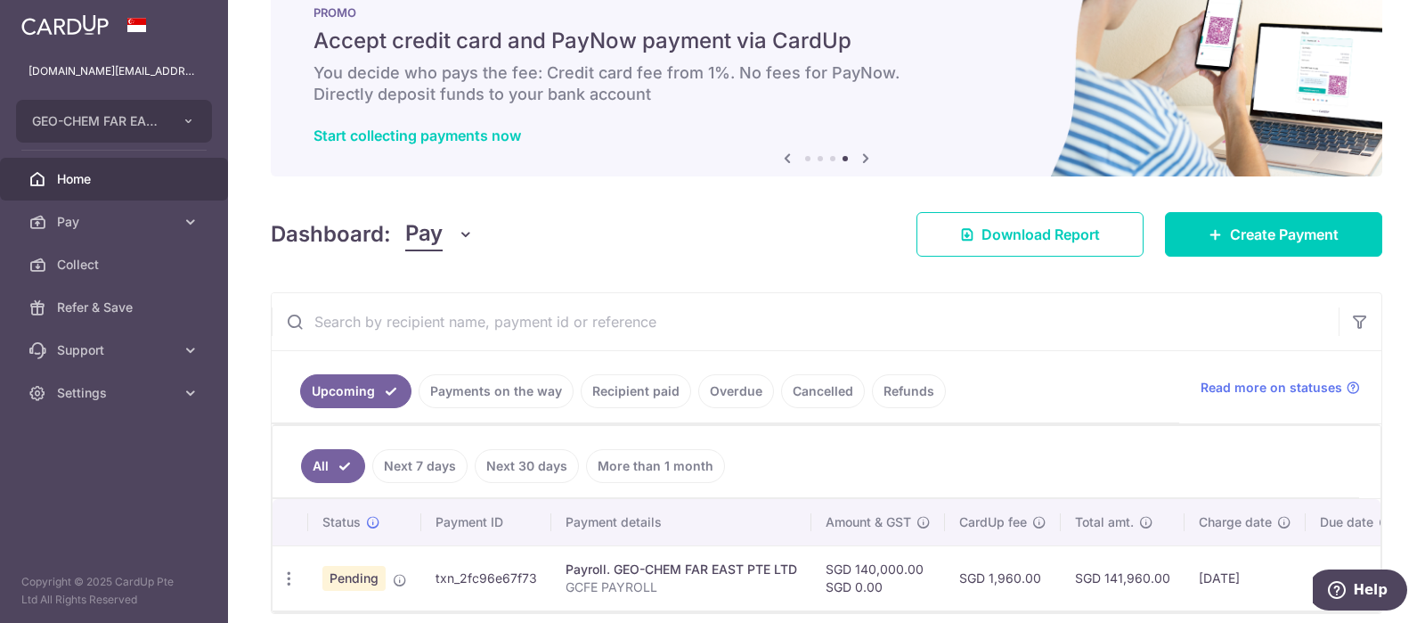
scroll to position [123, 0]
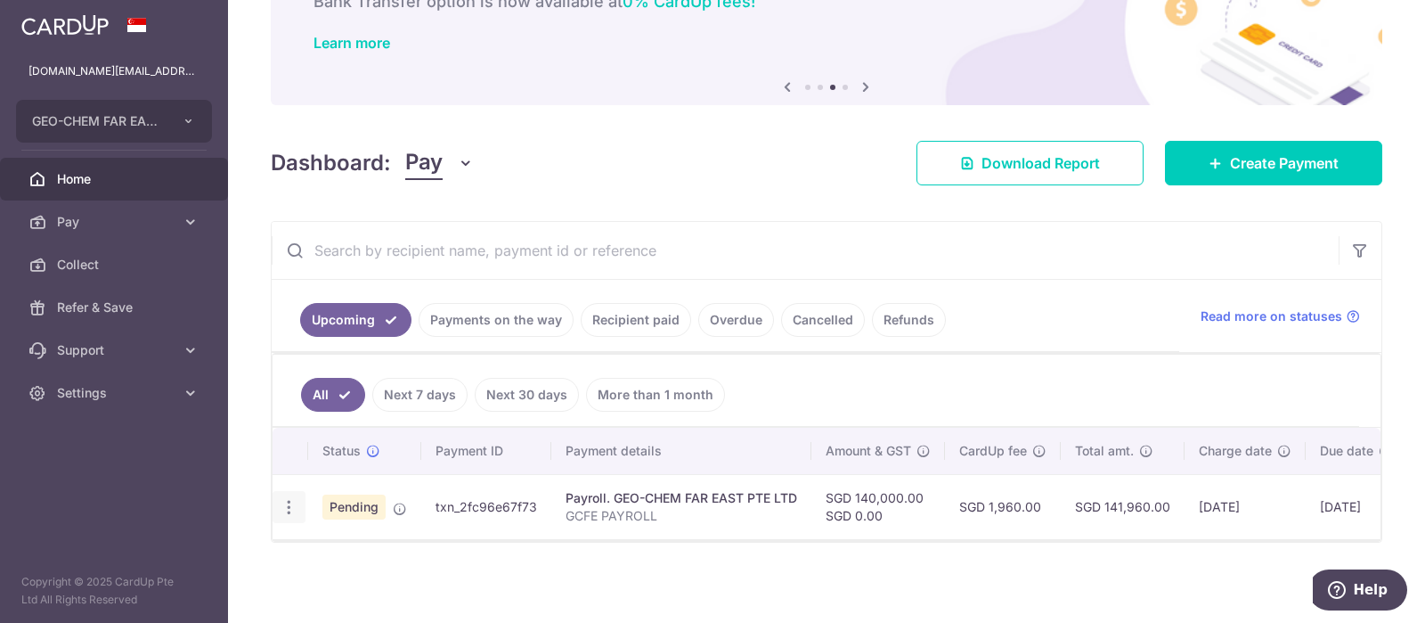
click at [285, 510] on icon "button" at bounding box center [289, 507] width 19 height 19
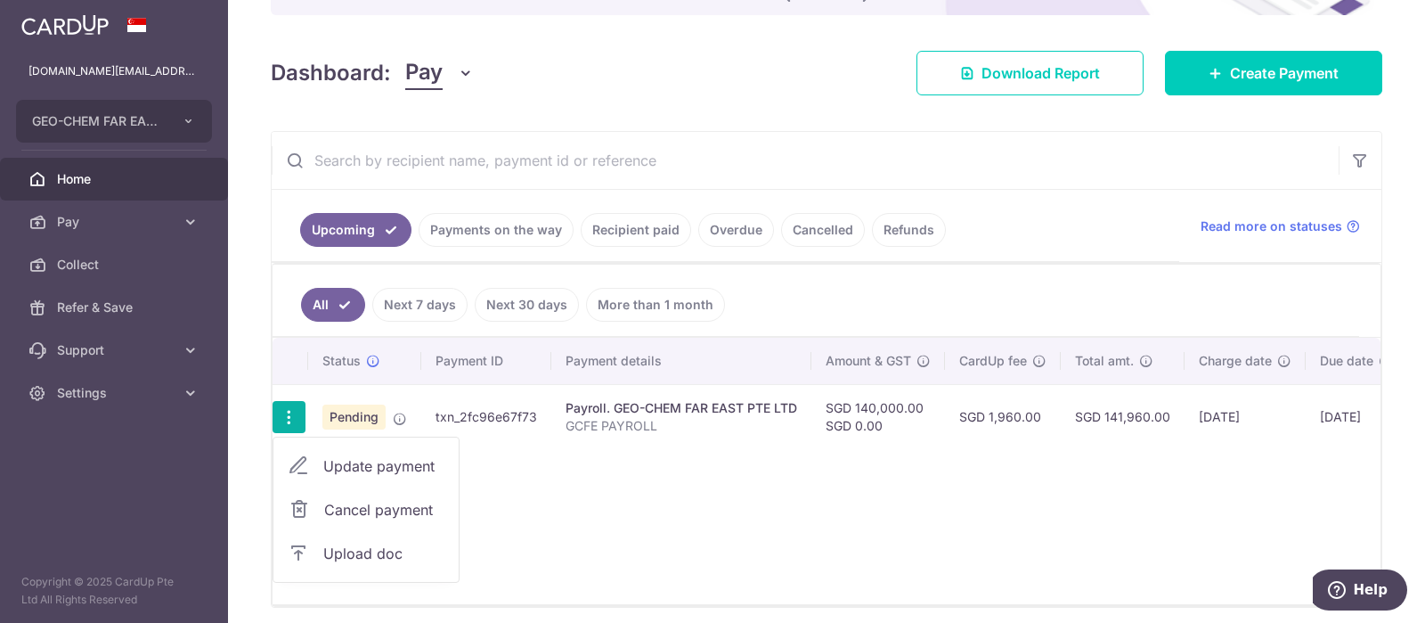
scroll to position [278, 0]
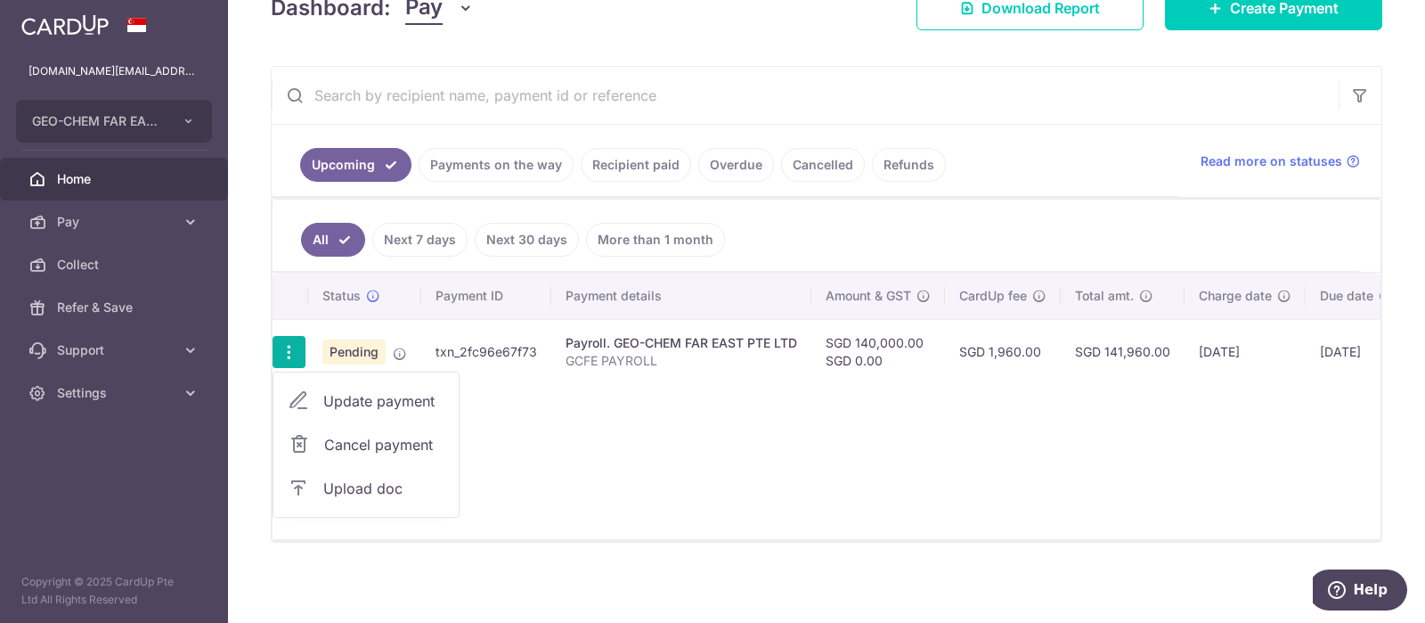
click at [631, 444] on div "Status Payment ID Payment details Amount & GST CardUp fee Total amt. Charge dat…" at bounding box center [827, 406] width 1108 height 266
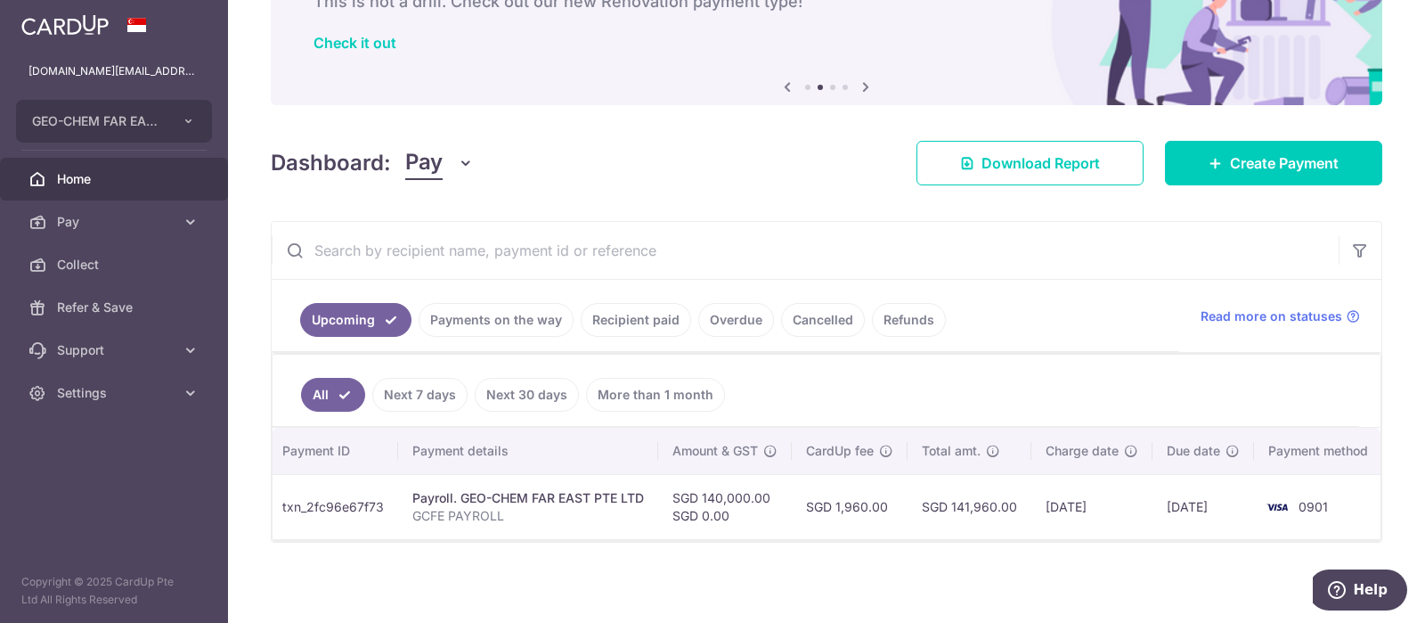
scroll to position [0, 0]
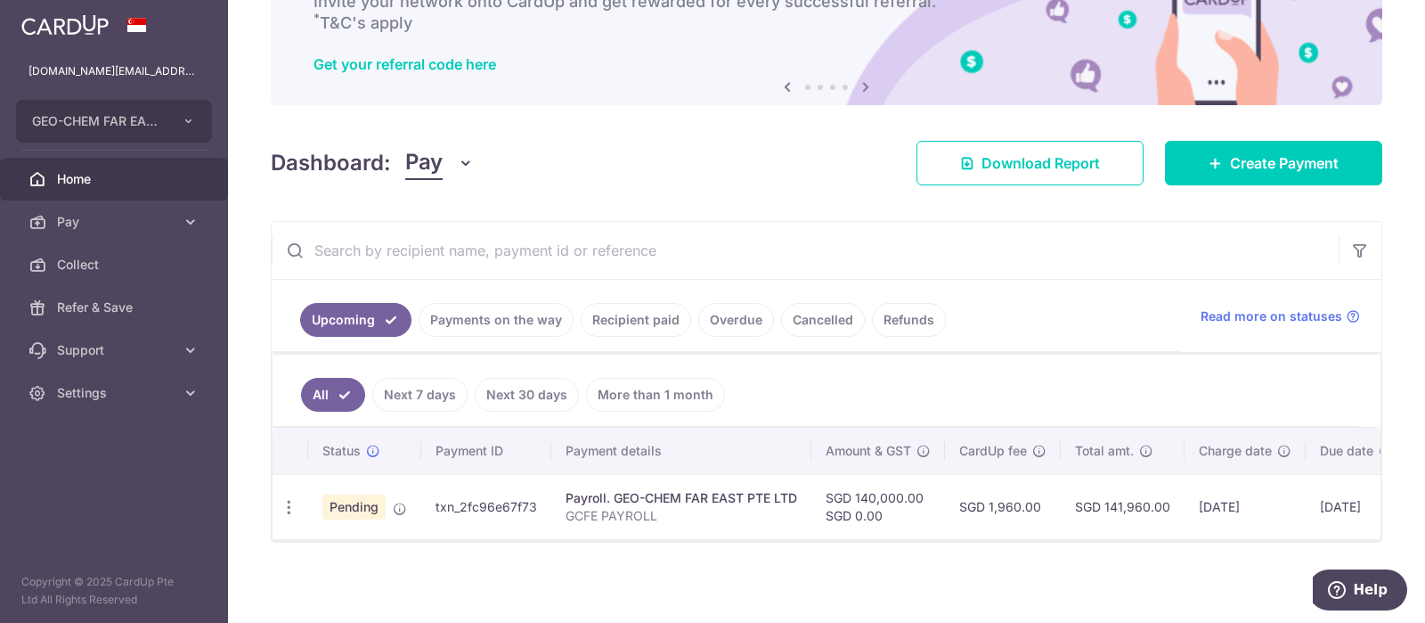
click at [67, 170] on span "Home" at bounding box center [116, 179] width 118 height 18
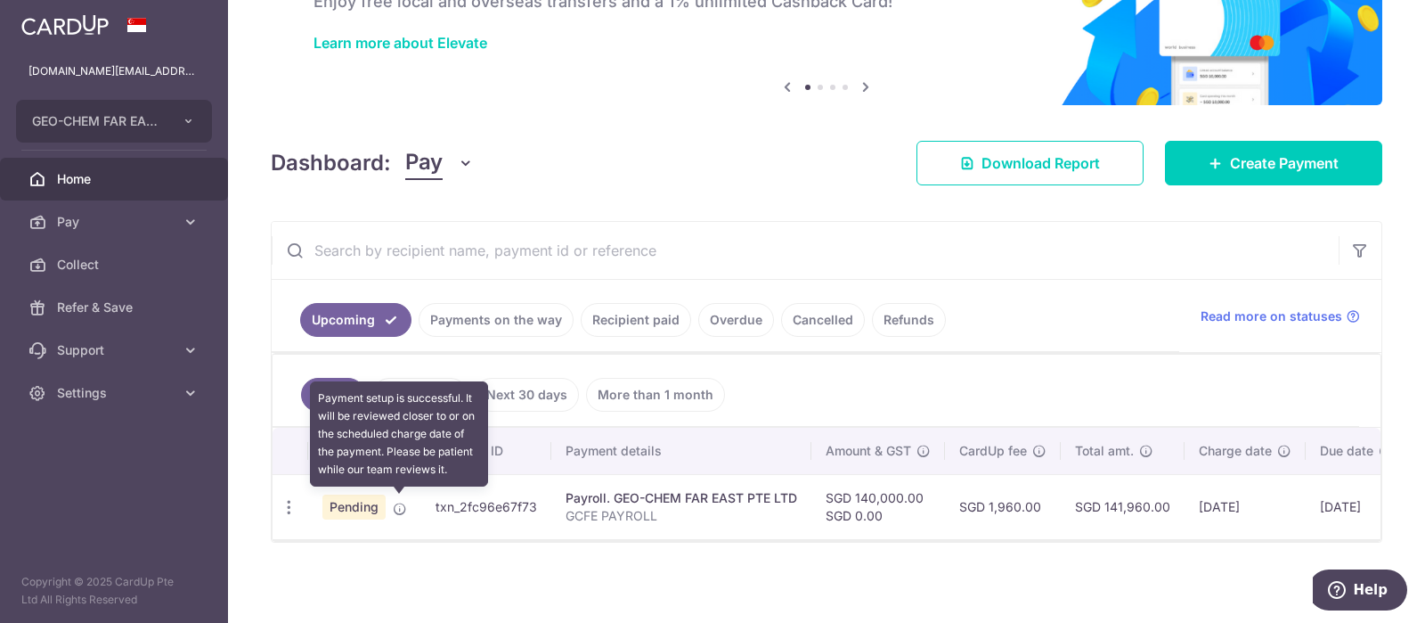
click at [396, 509] on icon at bounding box center [400, 508] width 14 height 14
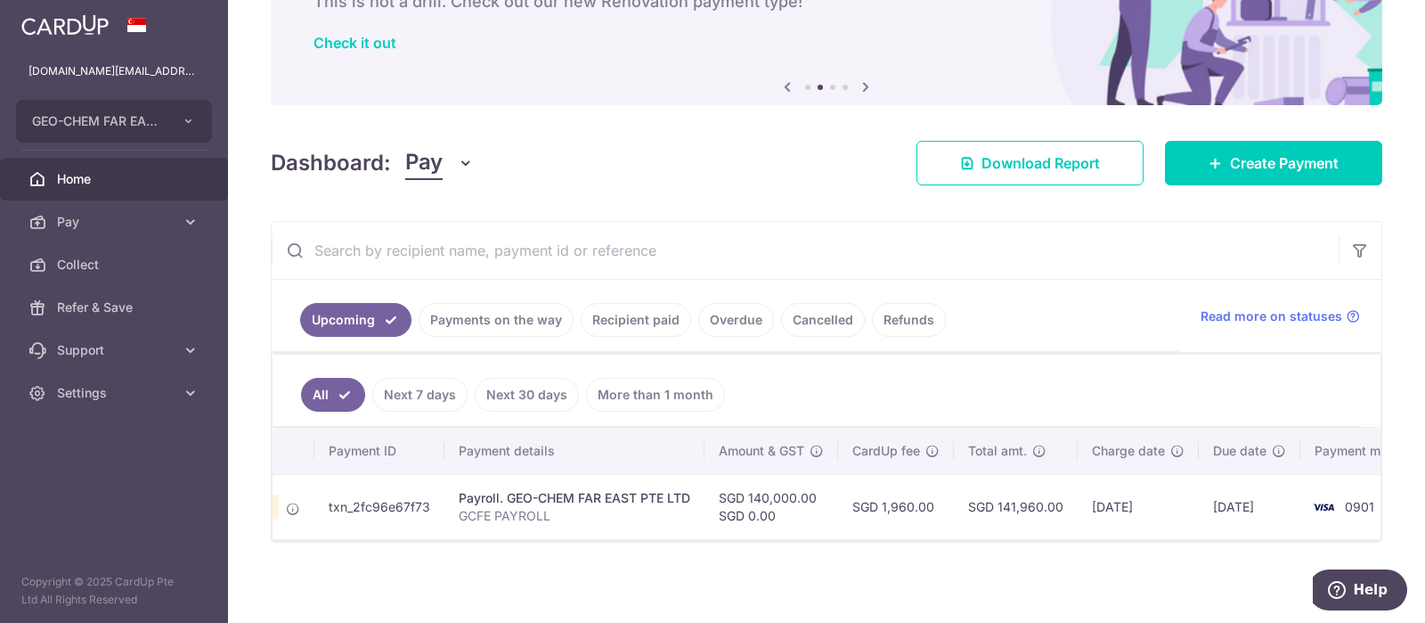
scroll to position [0, 84]
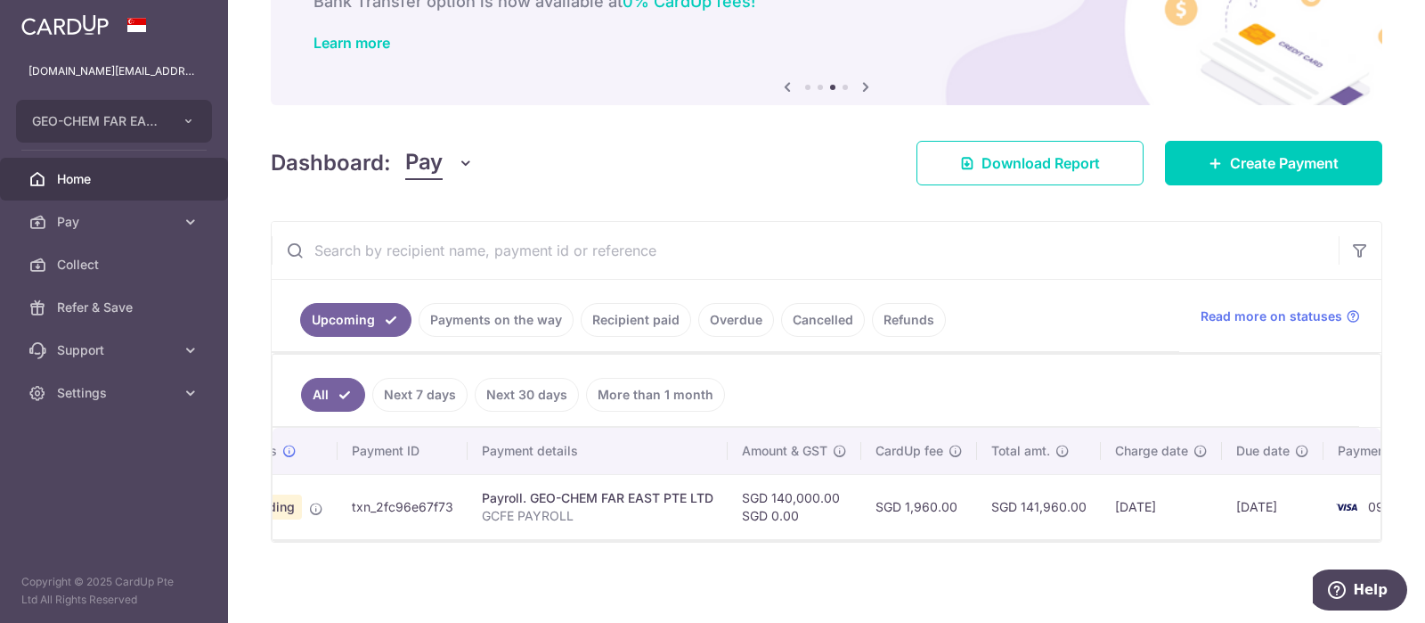
click at [452, 311] on link "Payments on the way" at bounding box center [496, 320] width 155 height 34
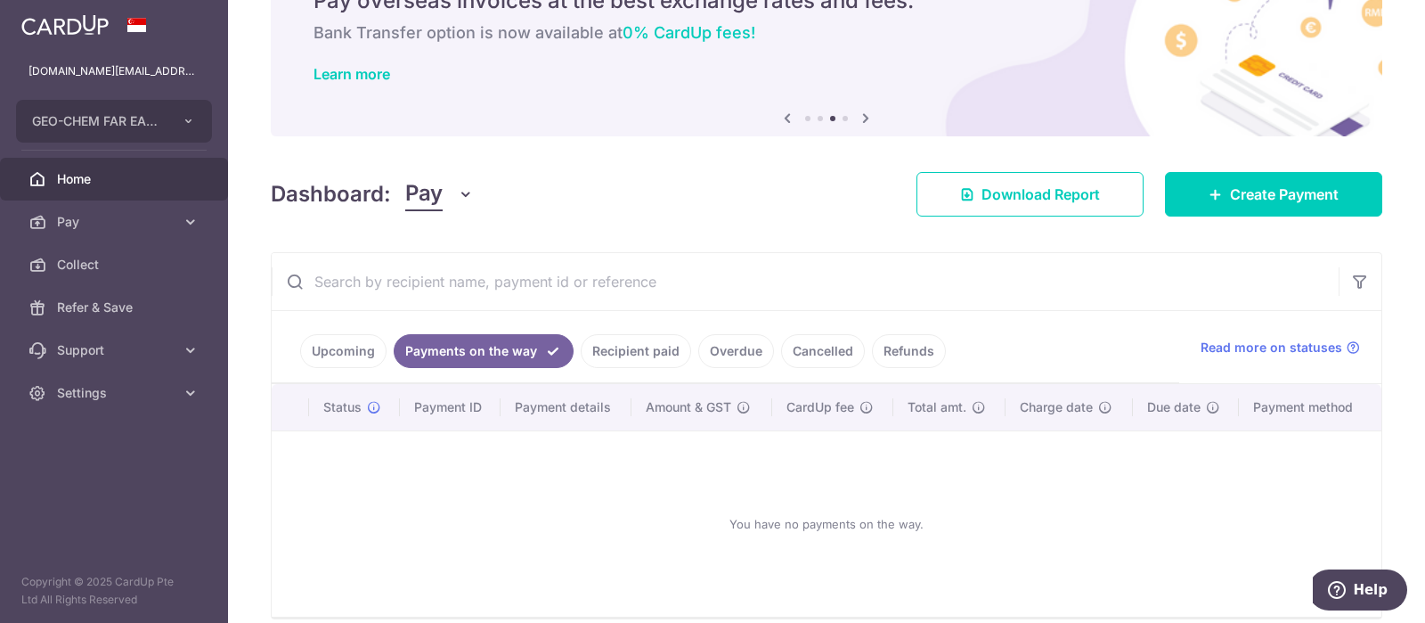
click at [319, 350] on link "Upcoming" at bounding box center [343, 351] width 86 height 34
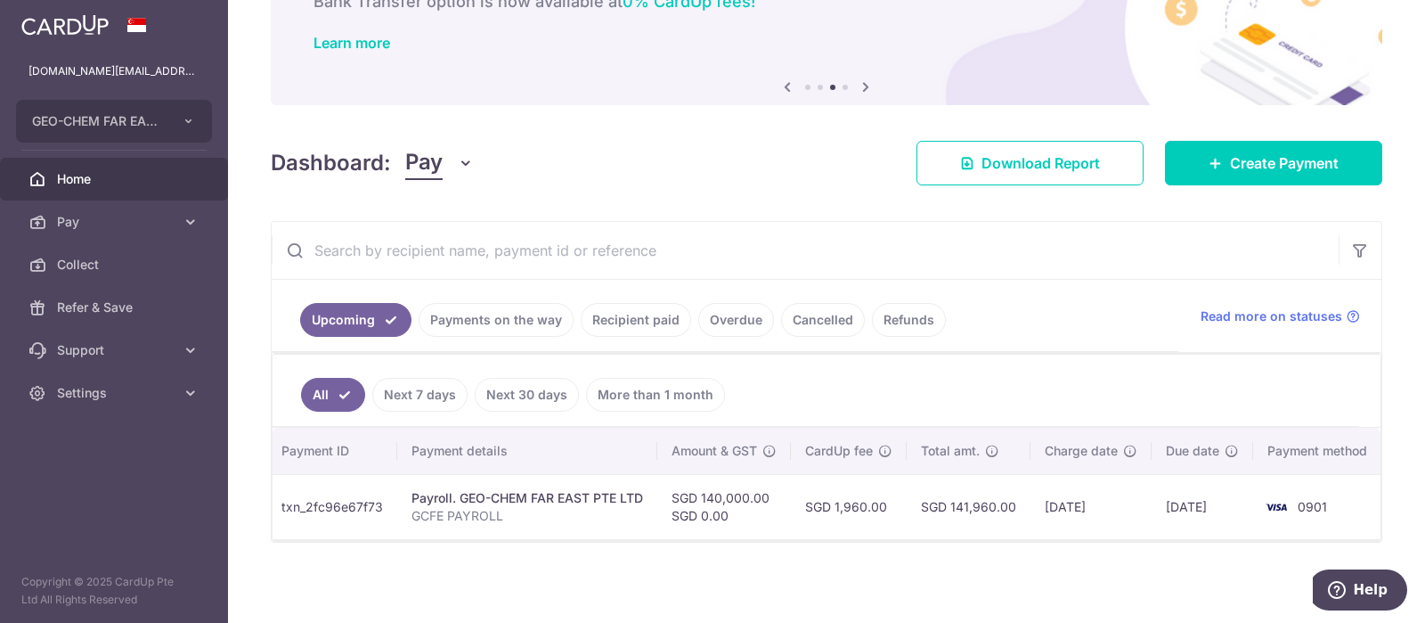
scroll to position [0, 0]
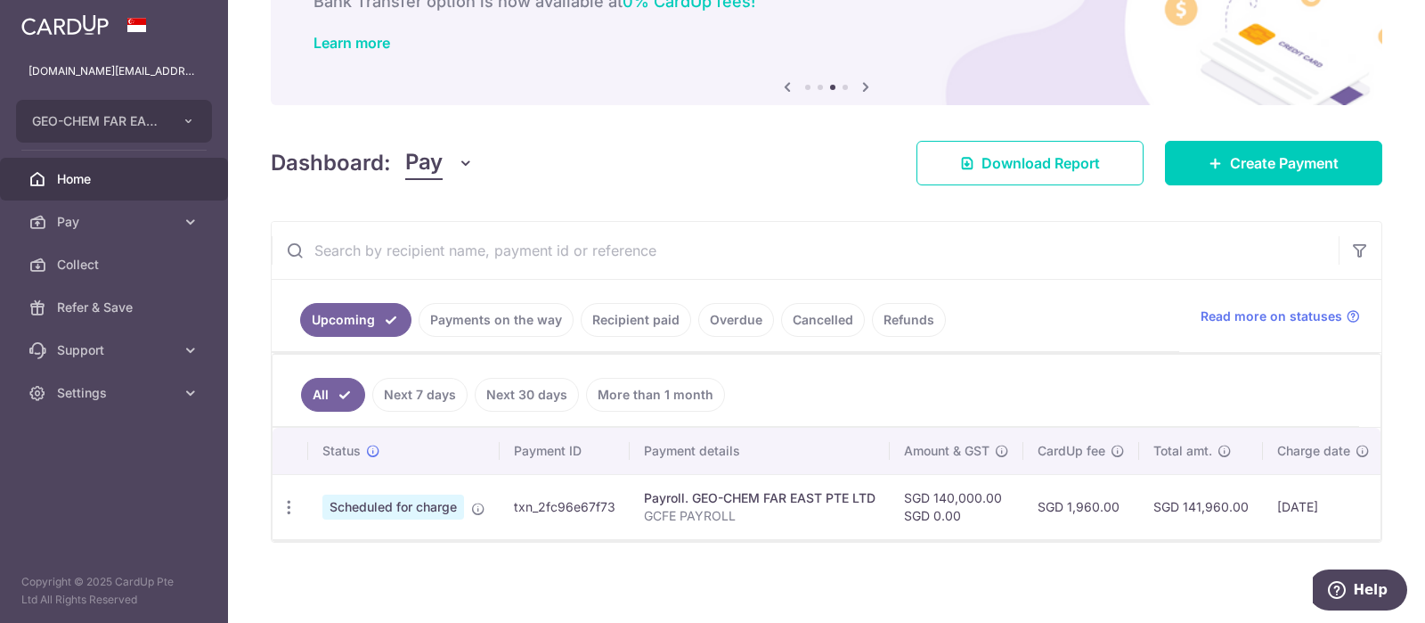
click at [506, 322] on link "Payments on the way" at bounding box center [496, 320] width 155 height 34
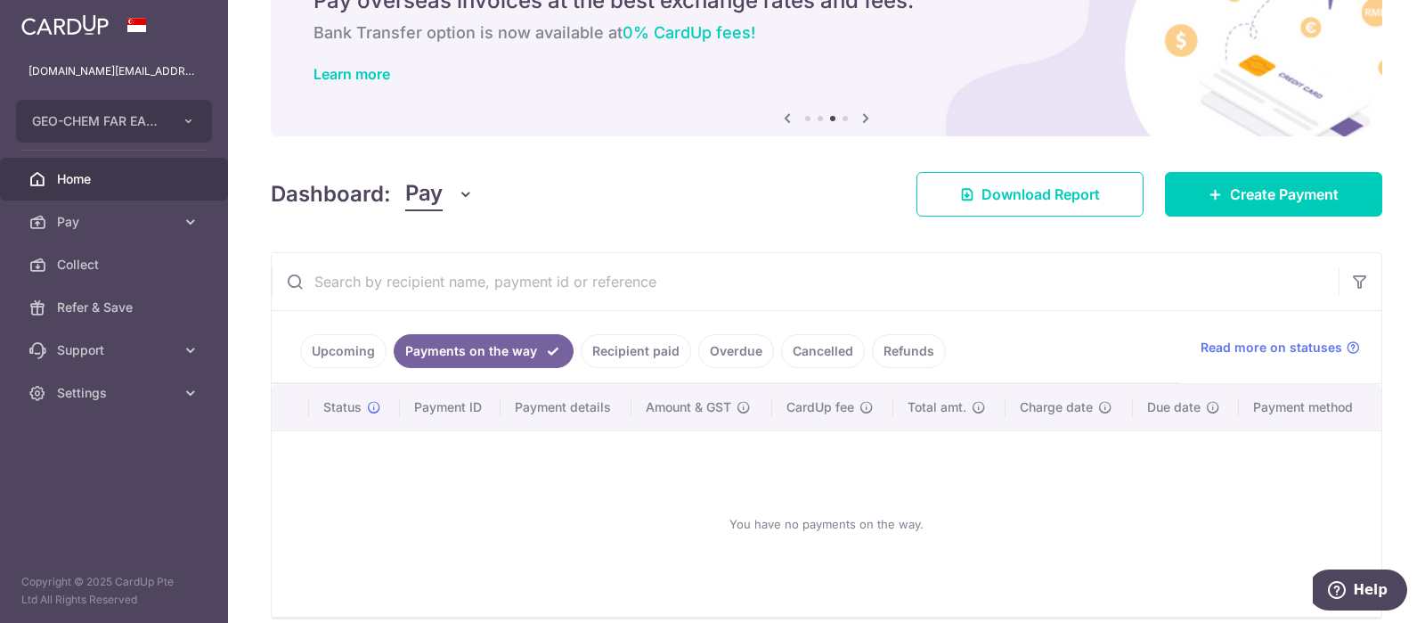
click at [337, 353] on link "Upcoming" at bounding box center [343, 351] width 86 height 34
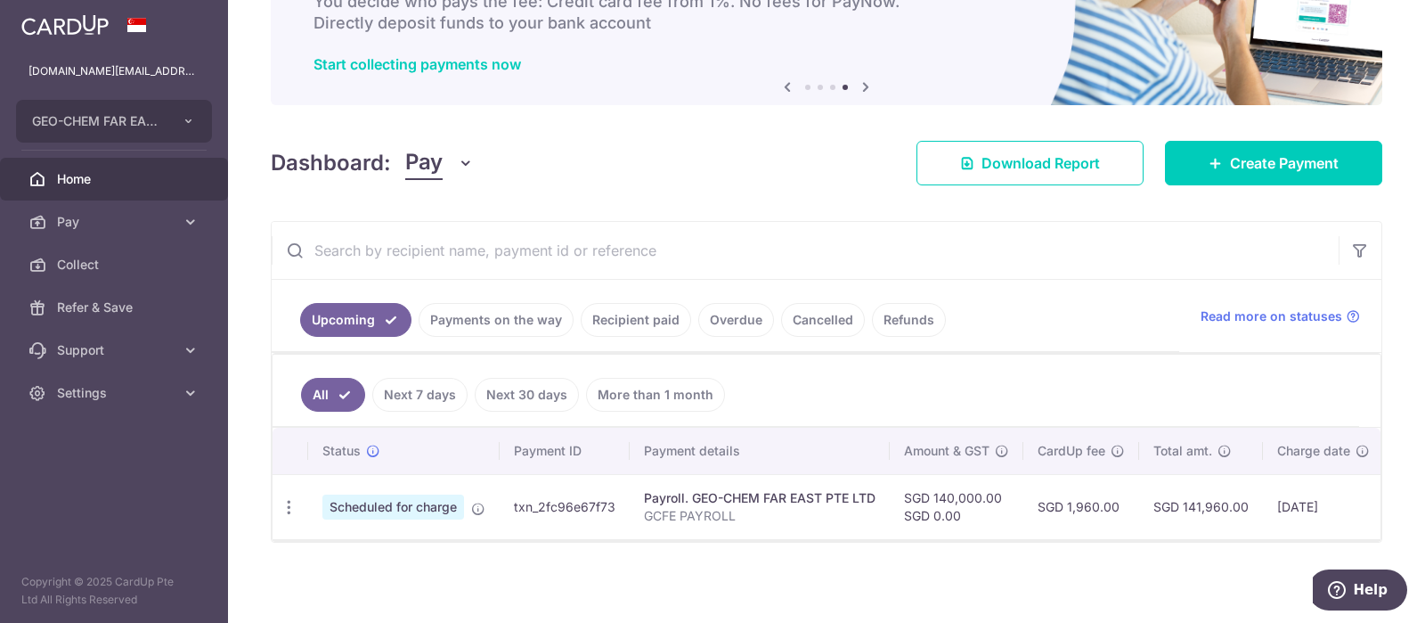
scroll to position [0, 0]
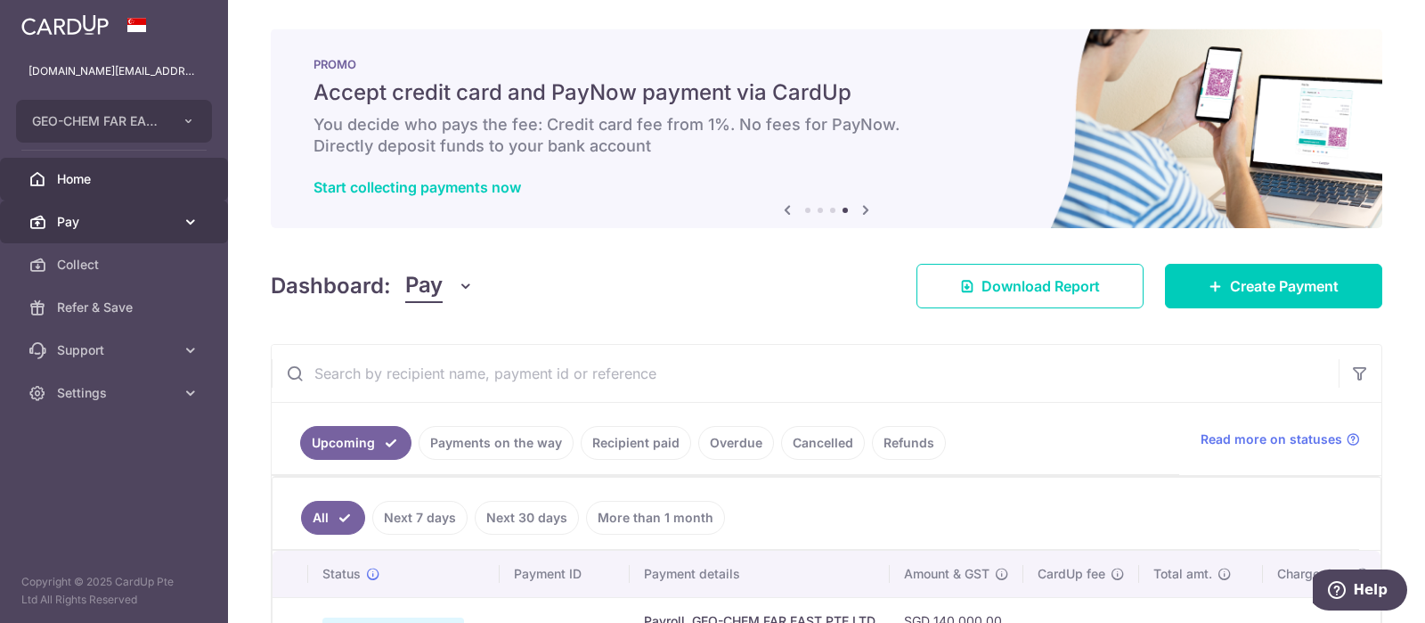
click at [113, 212] on link "Pay" at bounding box center [114, 221] width 228 height 43
click at [112, 212] on link "Pay" at bounding box center [114, 221] width 228 height 43
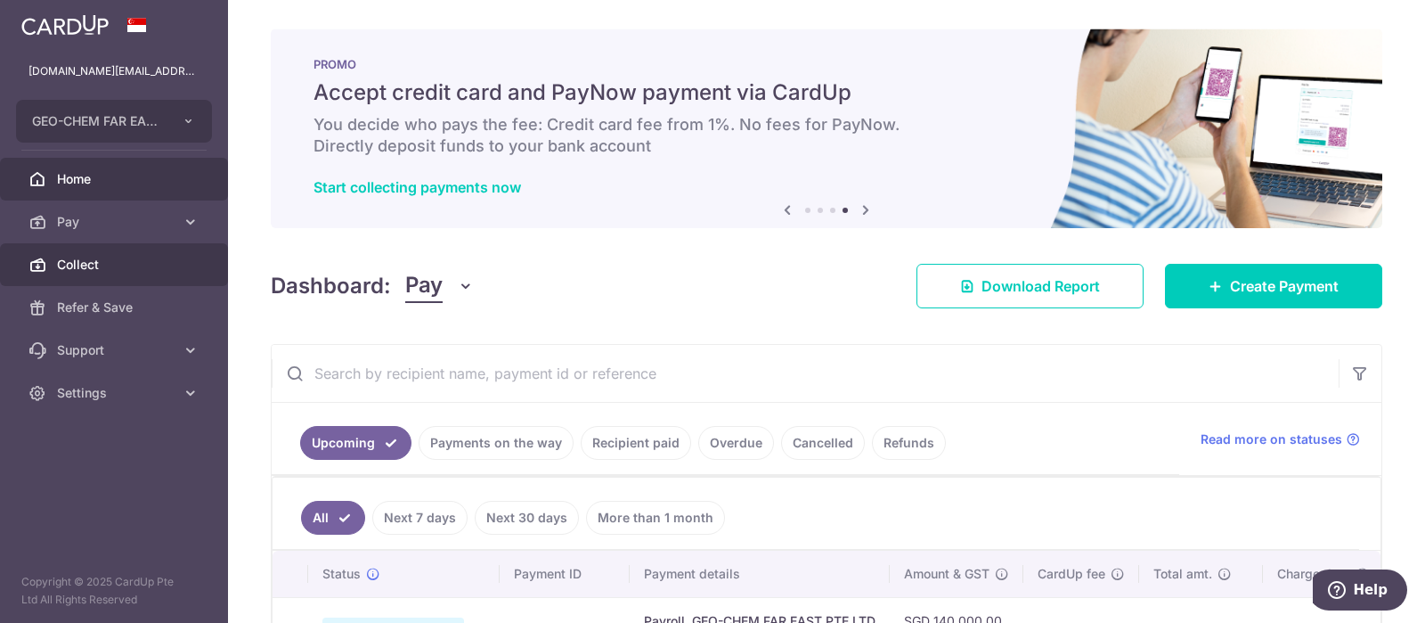
click at [69, 269] on span "Collect" at bounding box center [116, 265] width 118 height 18
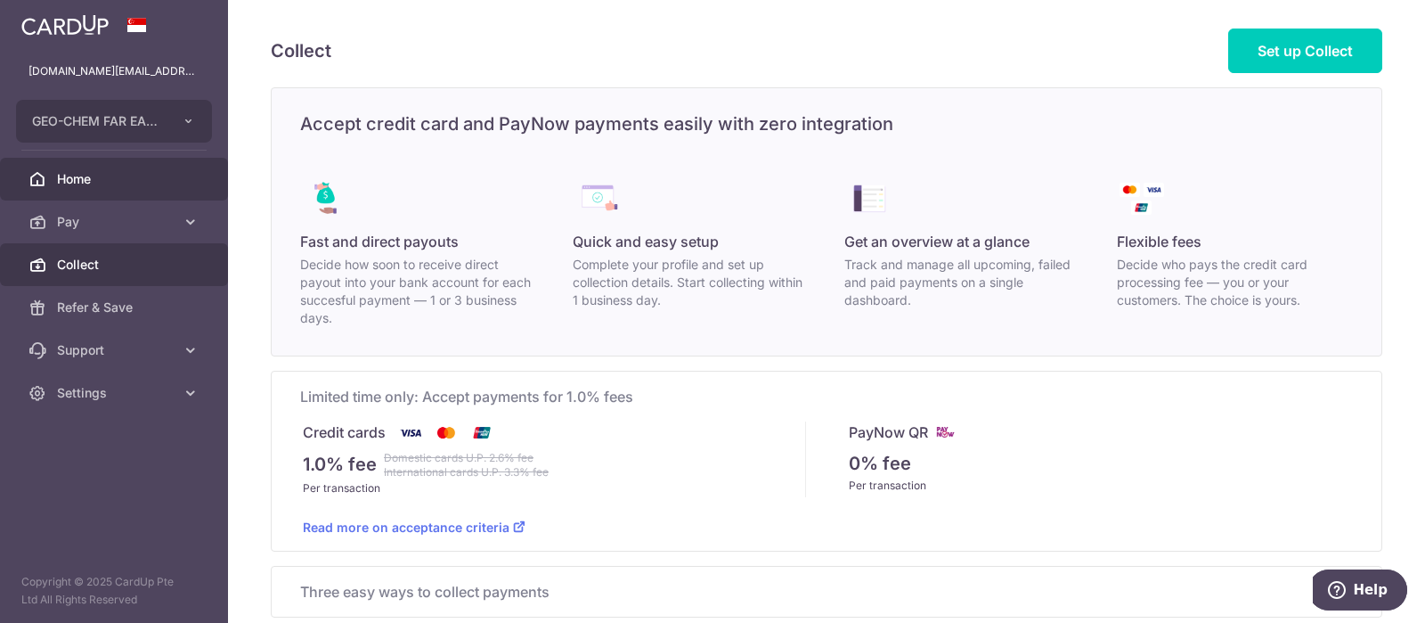
click at [110, 182] on span "Home" at bounding box center [116, 179] width 118 height 18
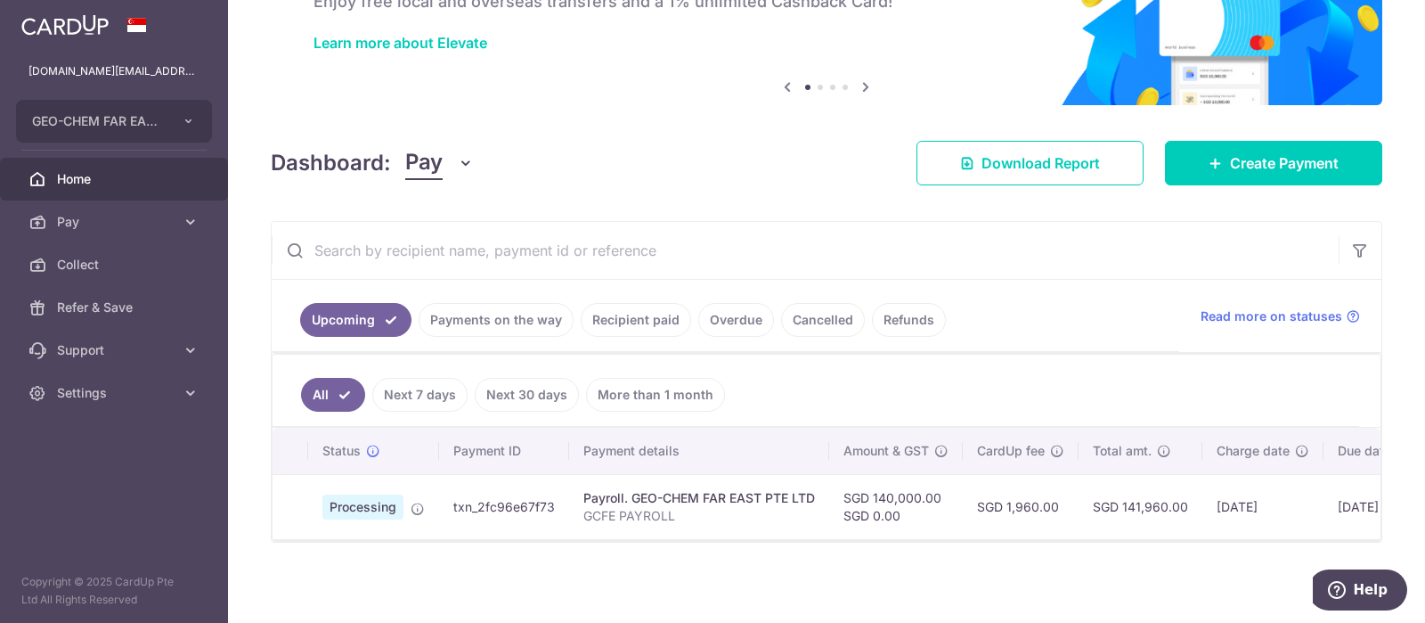
click at [508, 326] on link "Payments on the way" at bounding box center [496, 320] width 155 height 34
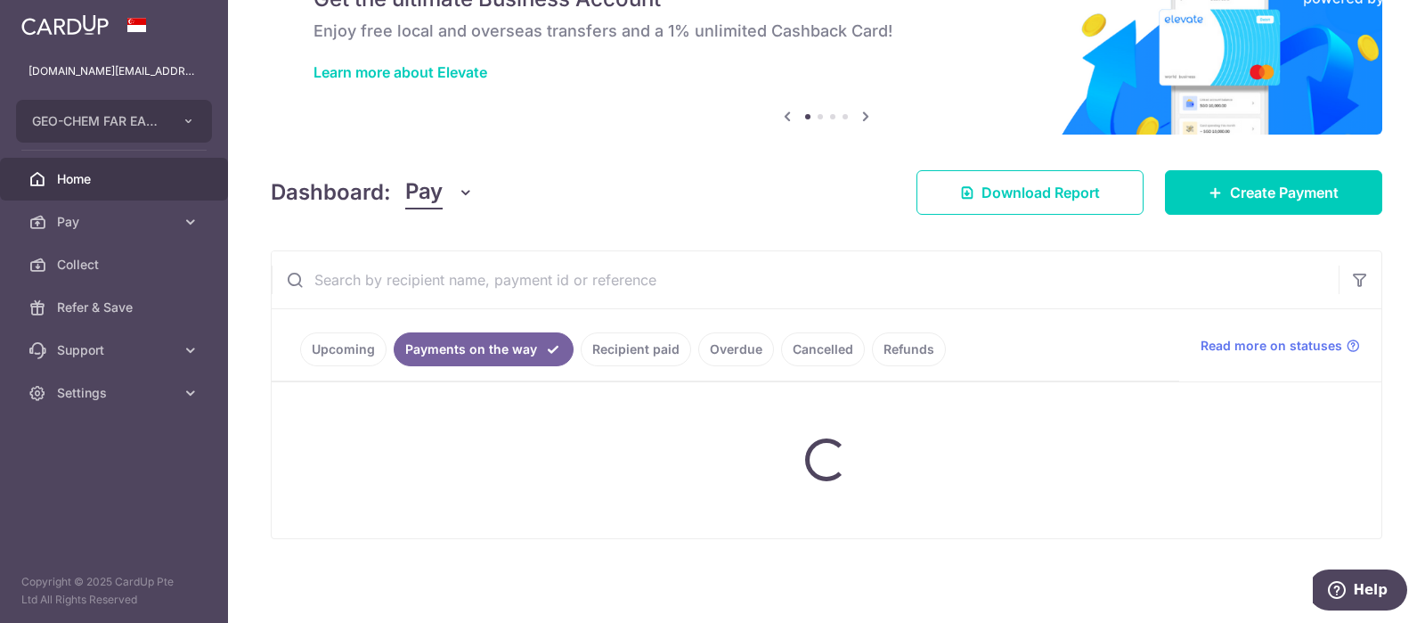
scroll to position [92, 0]
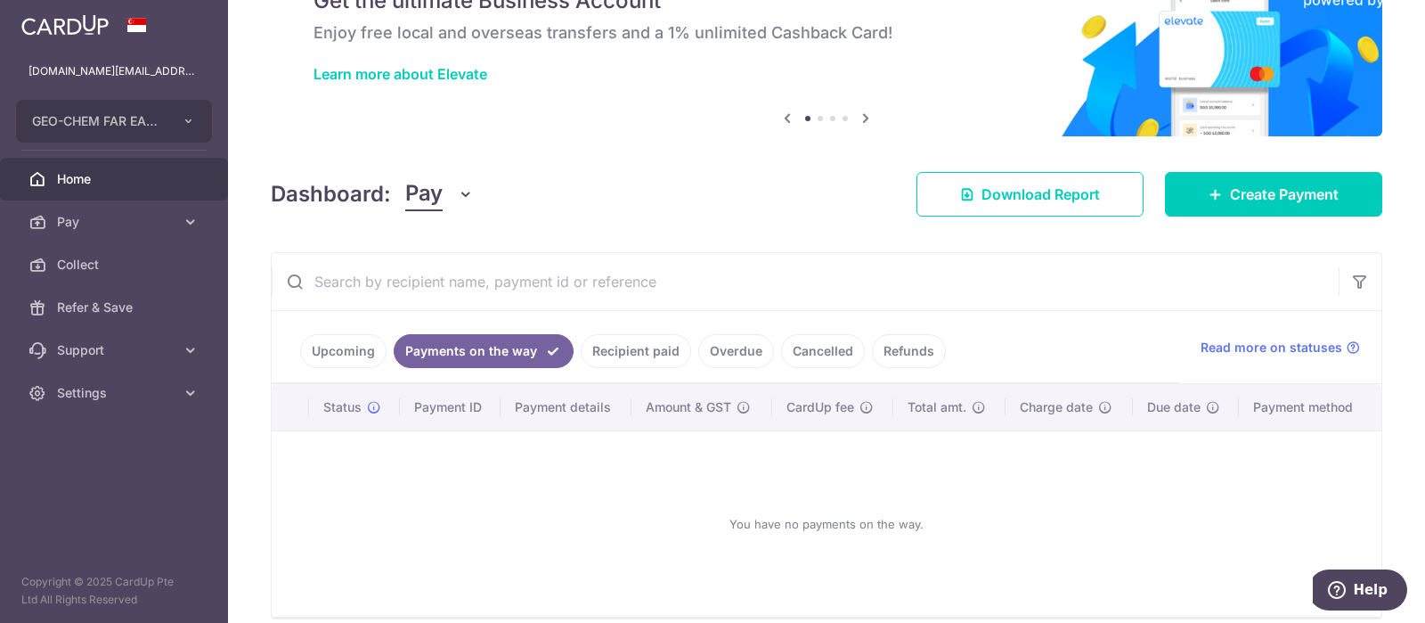
click at [346, 346] on link "Upcoming" at bounding box center [343, 351] width 86 height 34
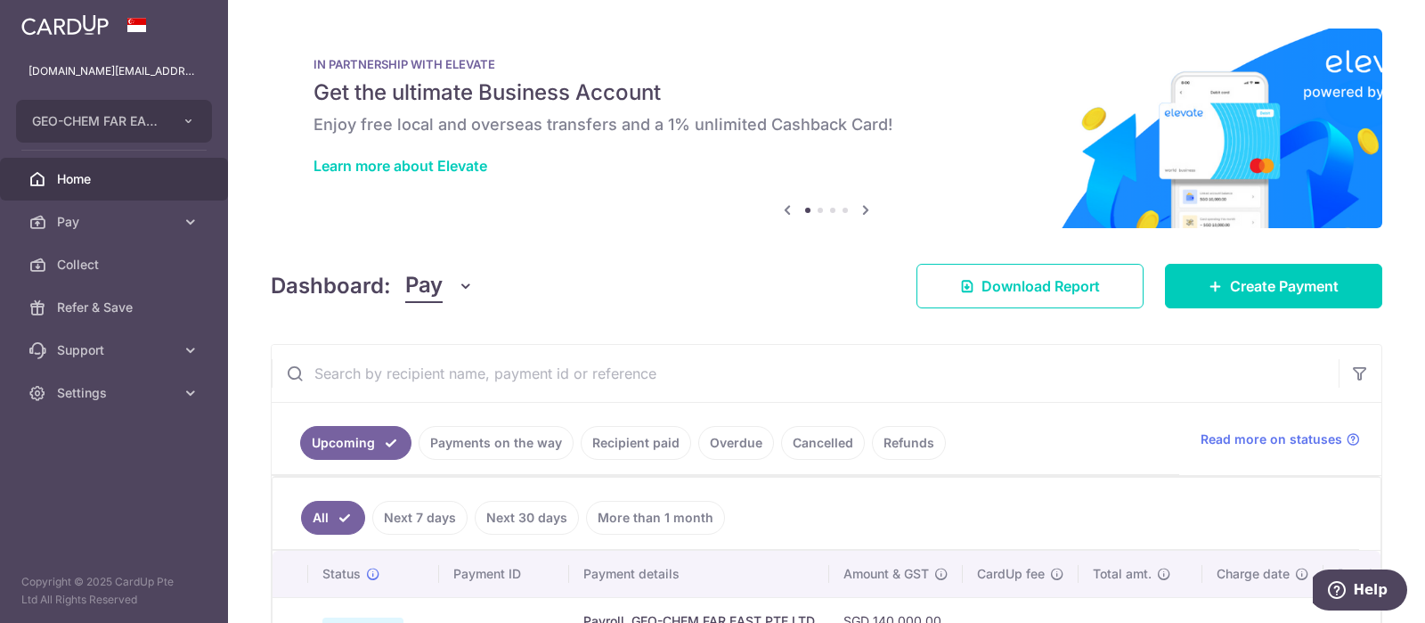
scroll to position [123, 0]
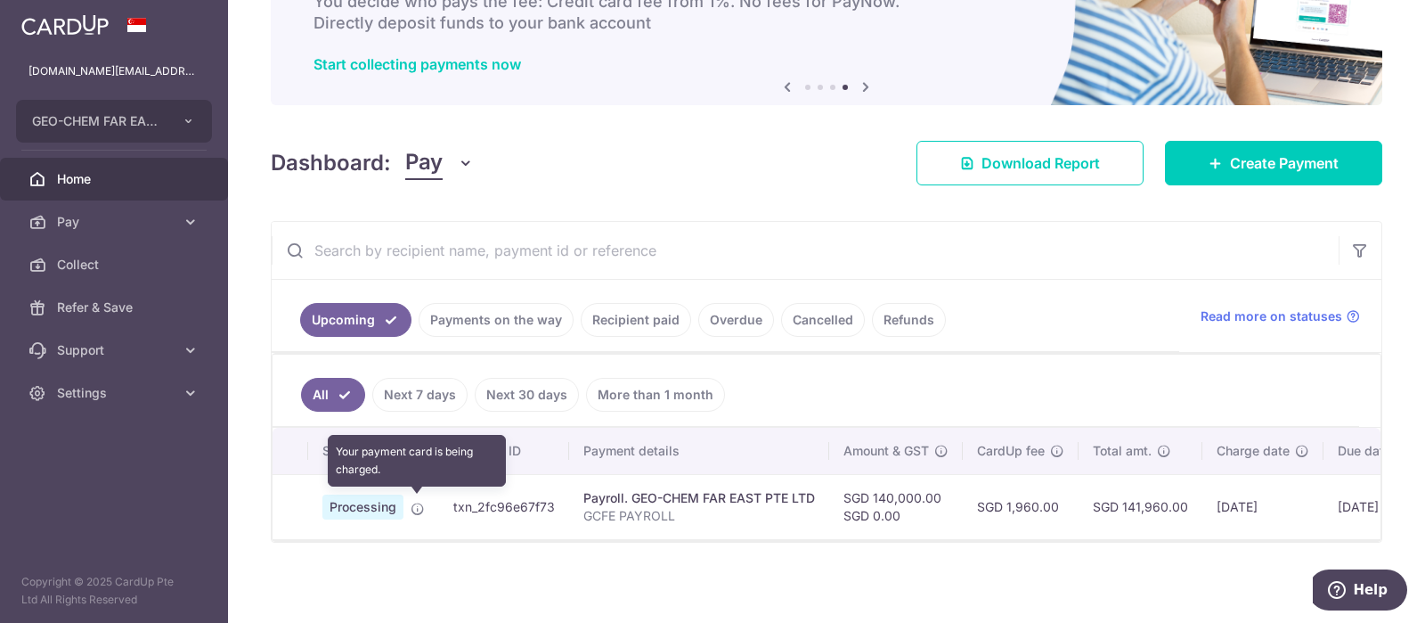
click at [416, 508] on icon at bounding box center [418, 508] width 14 height 14
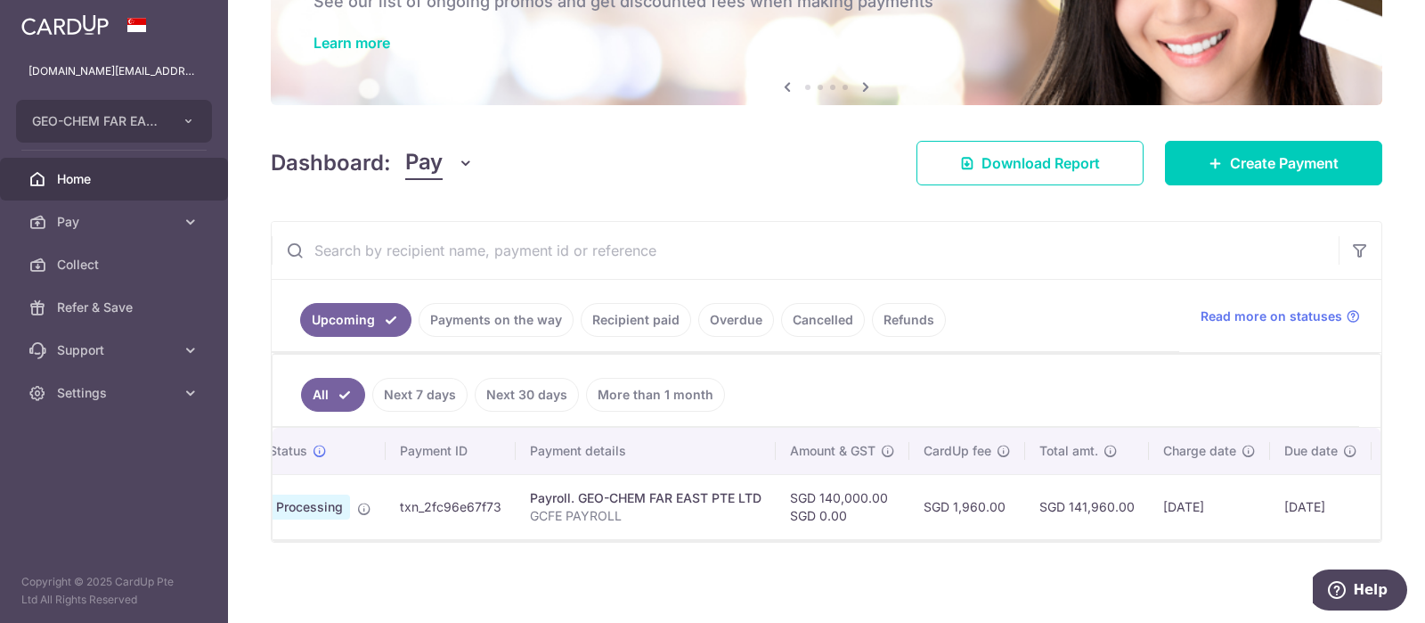
scroll to position [0, 71]
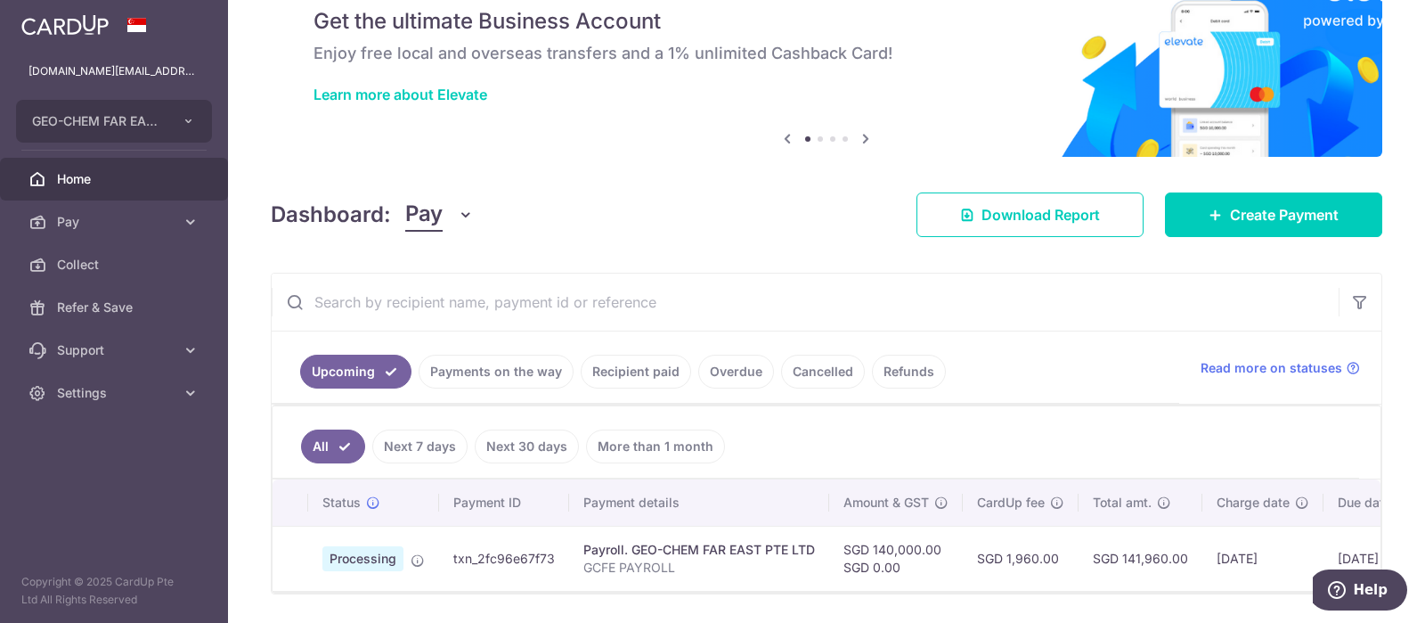
scroll to position [123, 0]
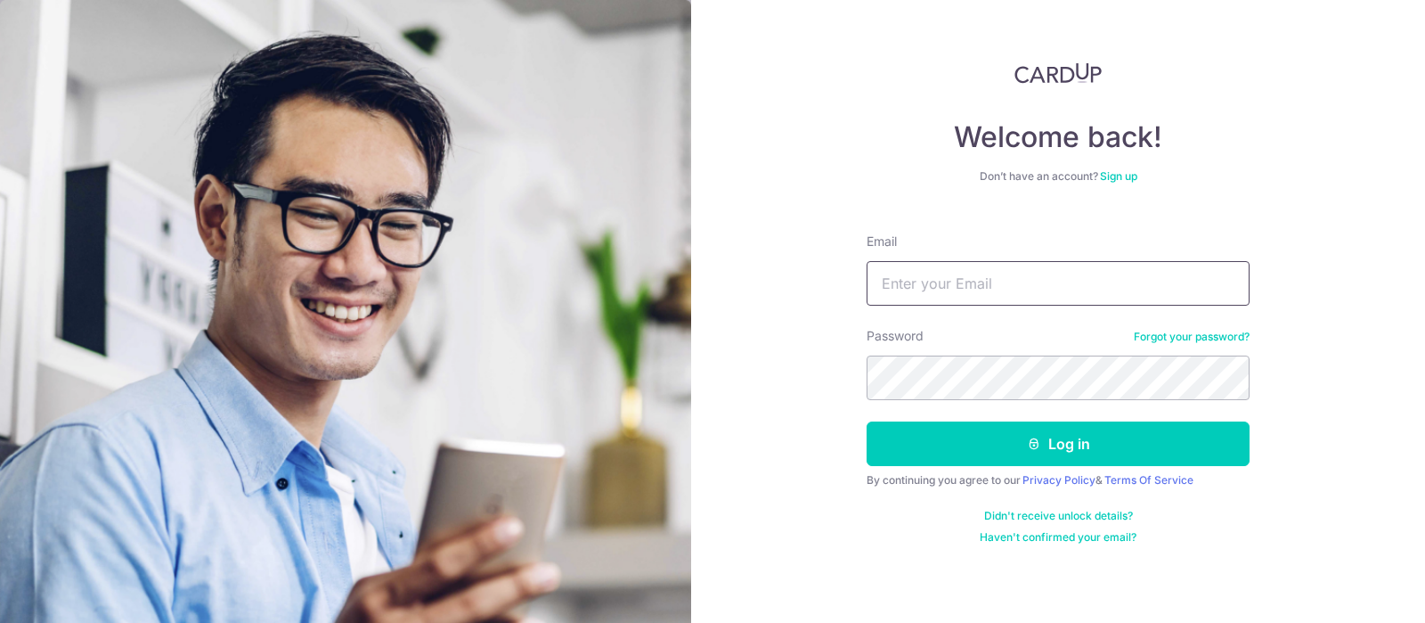
click at [965, 273] on input "Email" at bounding box center [1058, 283] width 383 height 45
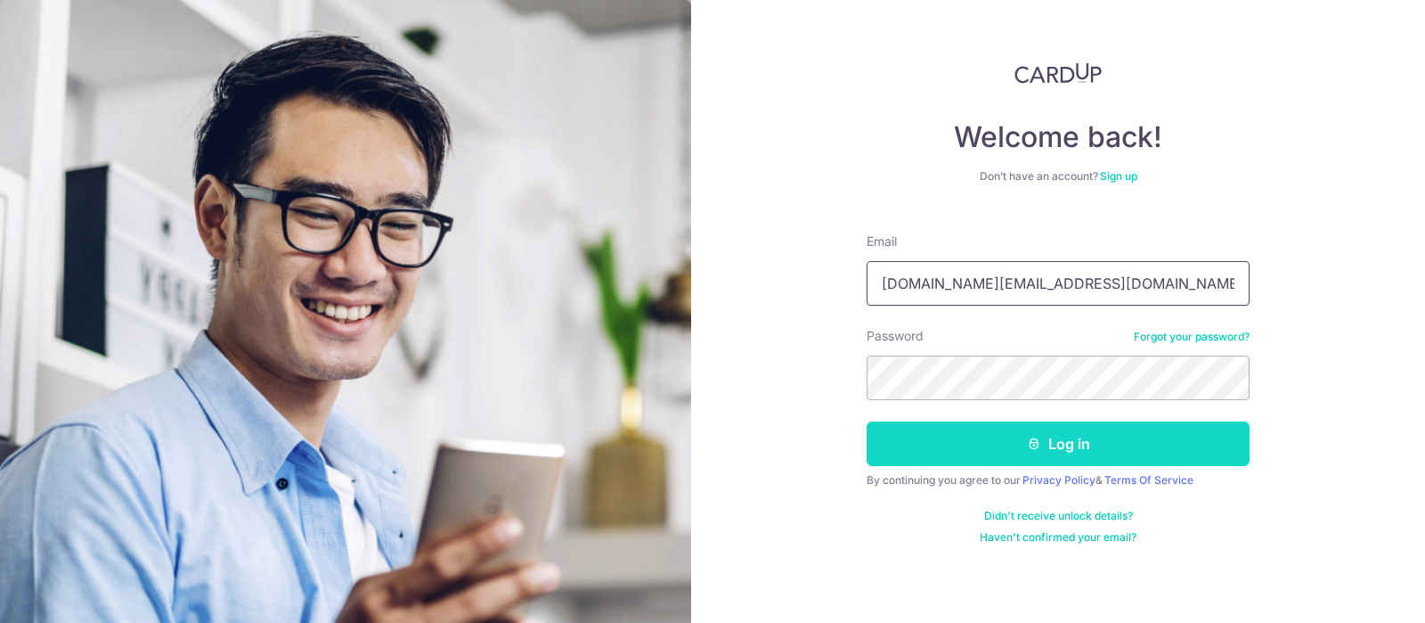
type input "[DOMAIN_NAME][EMAIL_ADDRESS][DOMAIN_NAME]"
click at [1016, 440] on button "Log in" at bounding box center [1058, 443] width 383 height 45
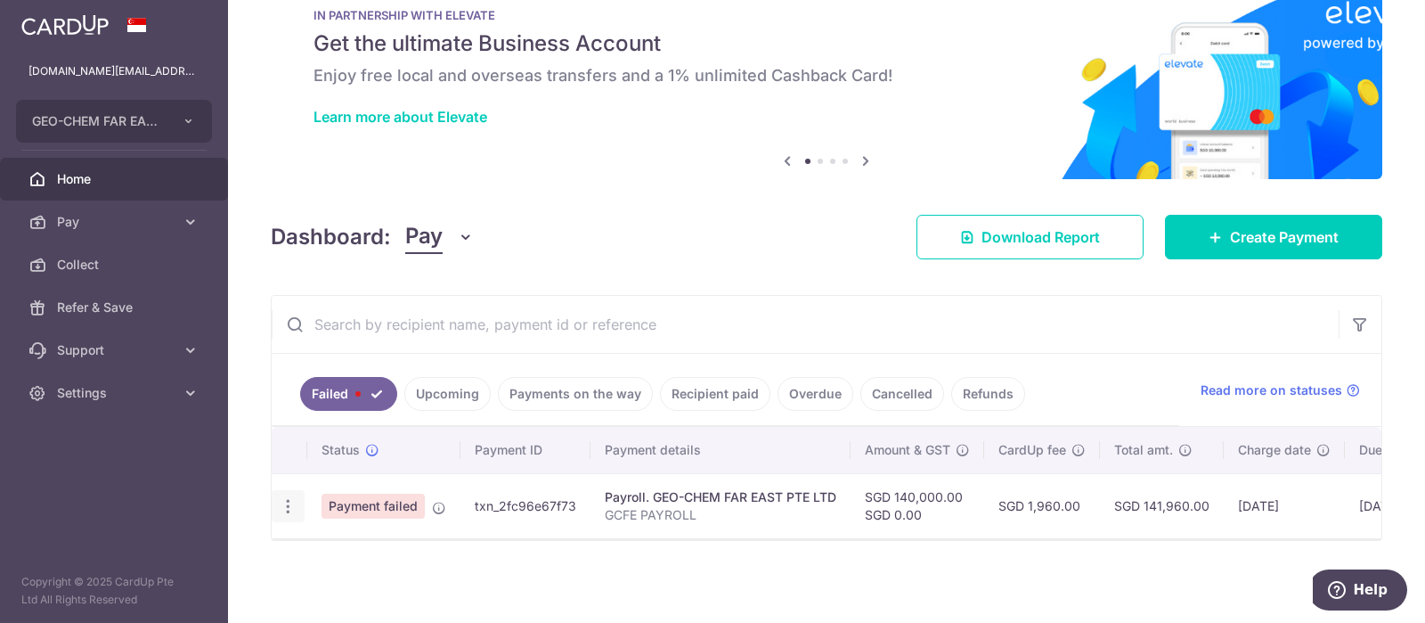
click at [283, 507] on icon "button" at bounding box center [288, 506] width 19 height 19
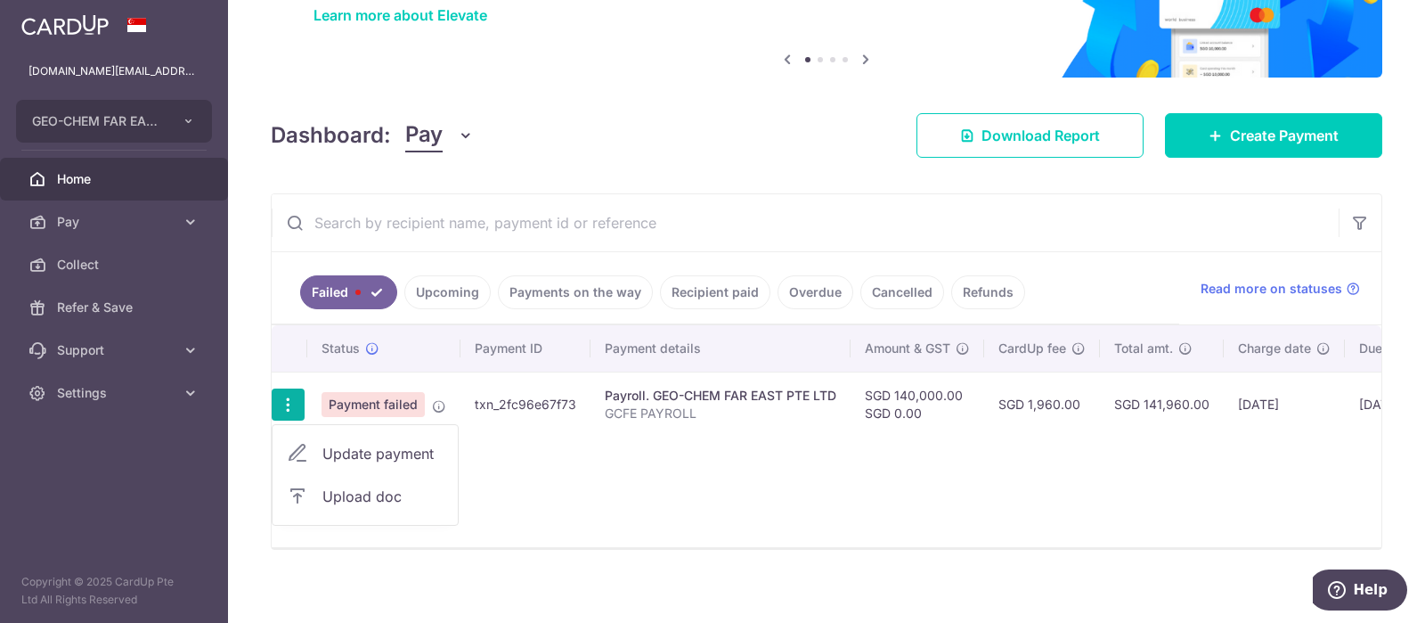
scroll to position [159, 0]
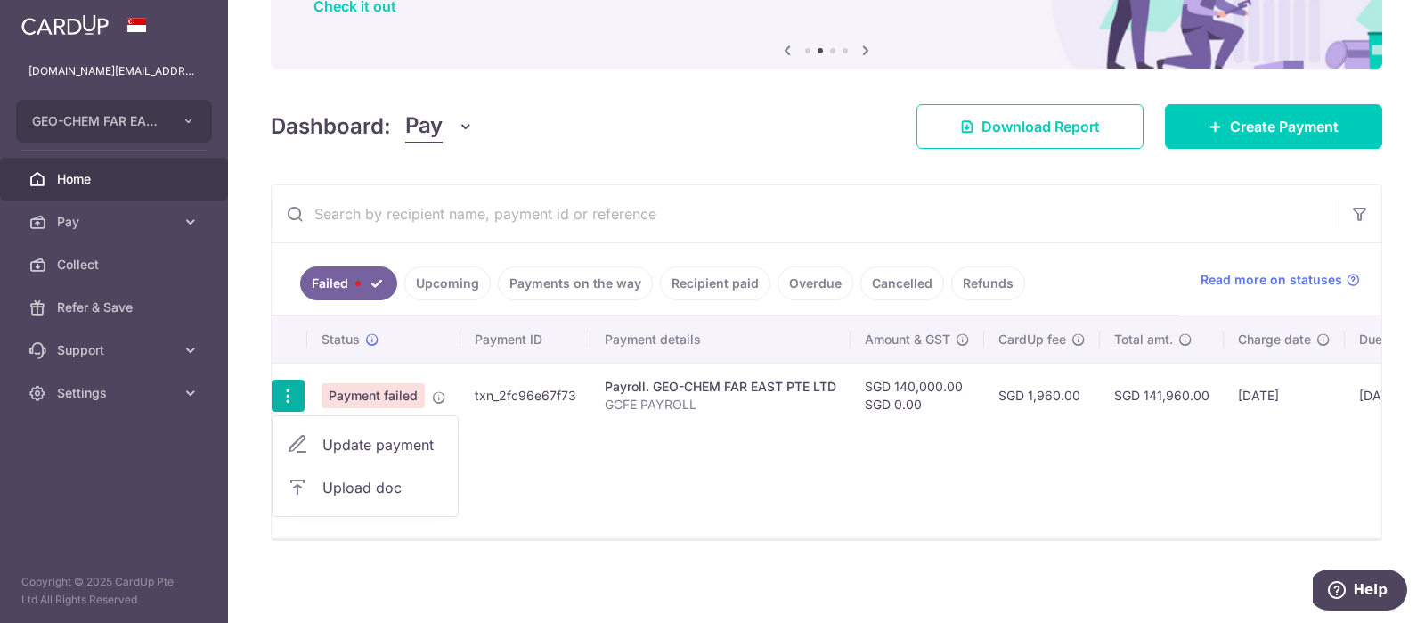
click at [746, 555] on div "× Pause Schedule Pause all future payments in this series Pause just this one p…" at bounding box center [826, 311] width 1197 height 623
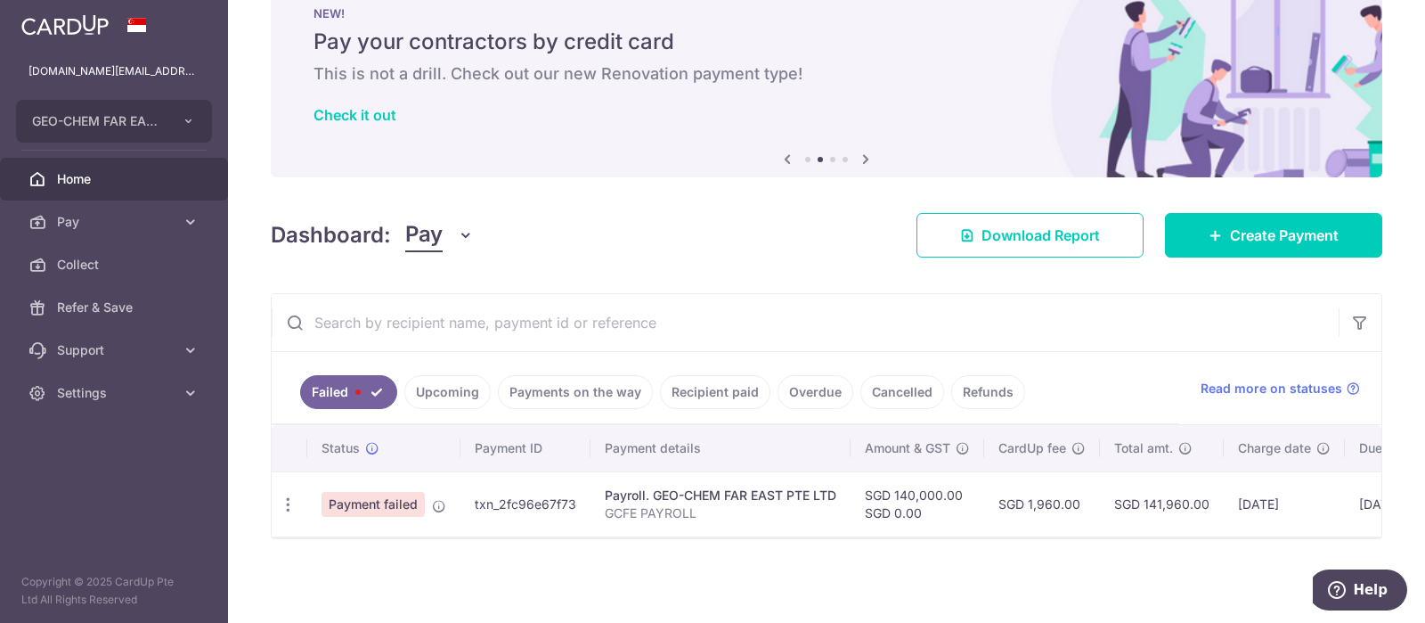
scroll to position [49, 0]
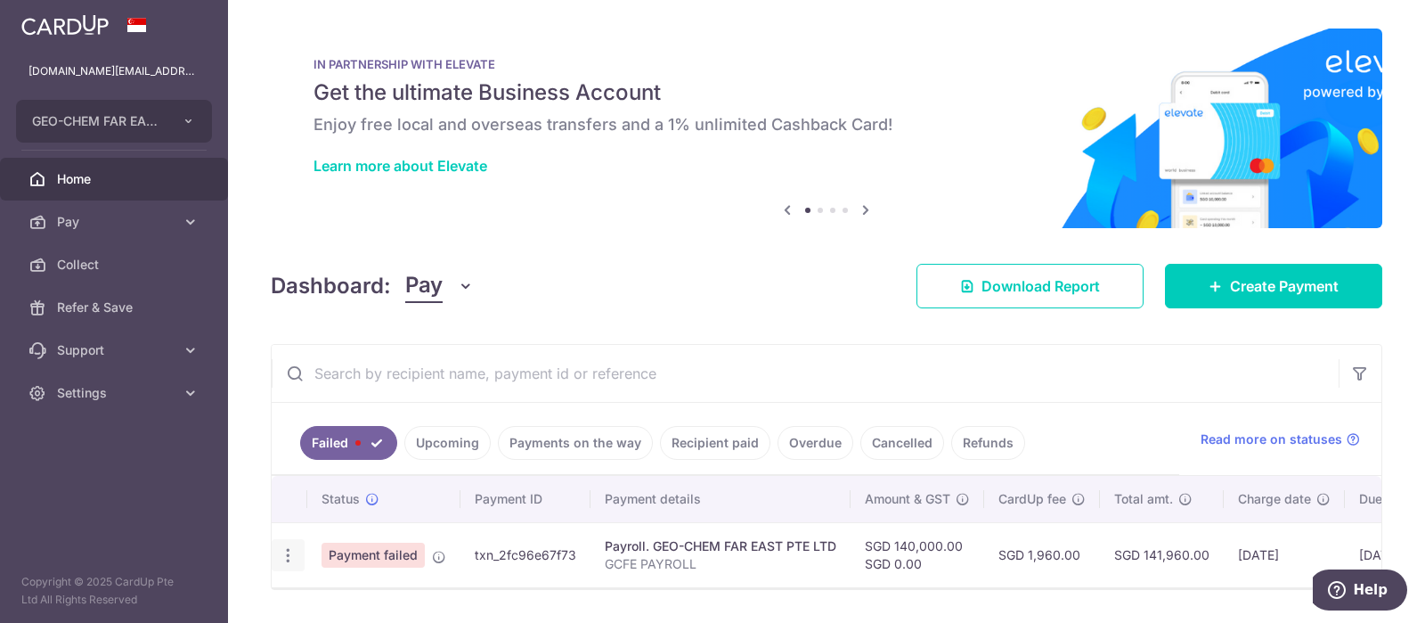
click at [288, 560] on icon "button" at bounding box center [288, 555] width 19 height 19
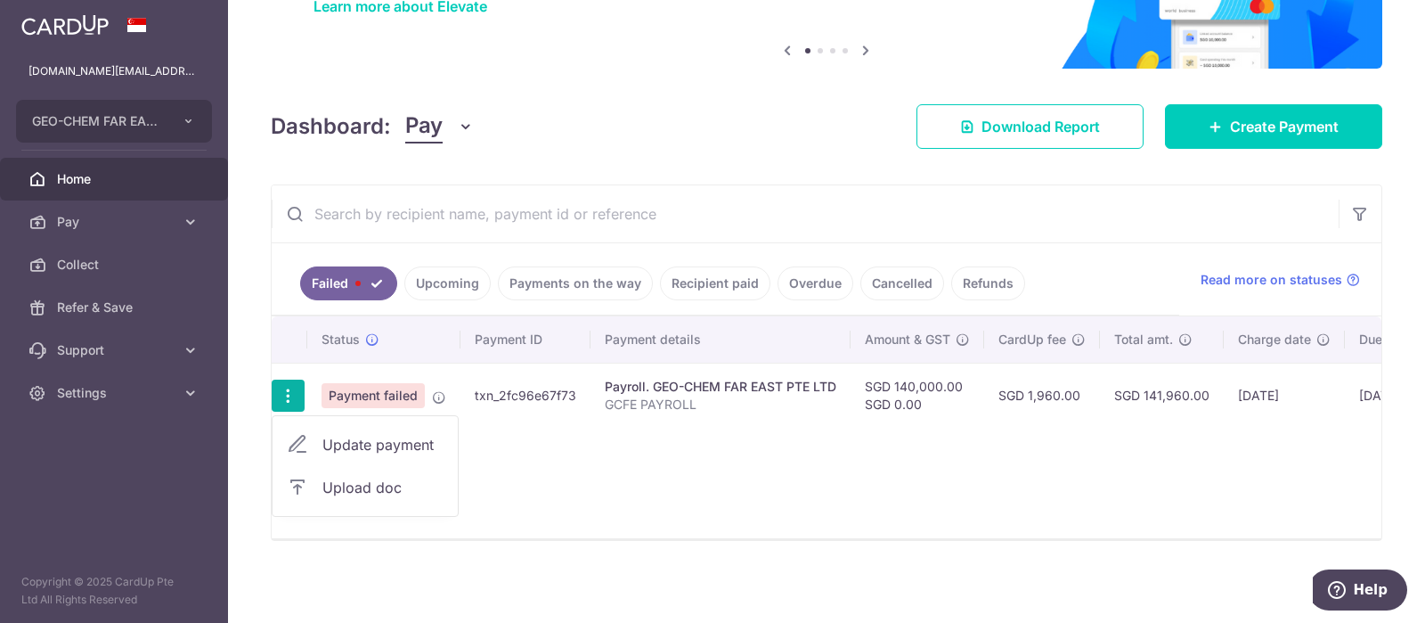
click at [377, 438] on span "Update payment" at bounding box center [382, 444] width 121 height 21
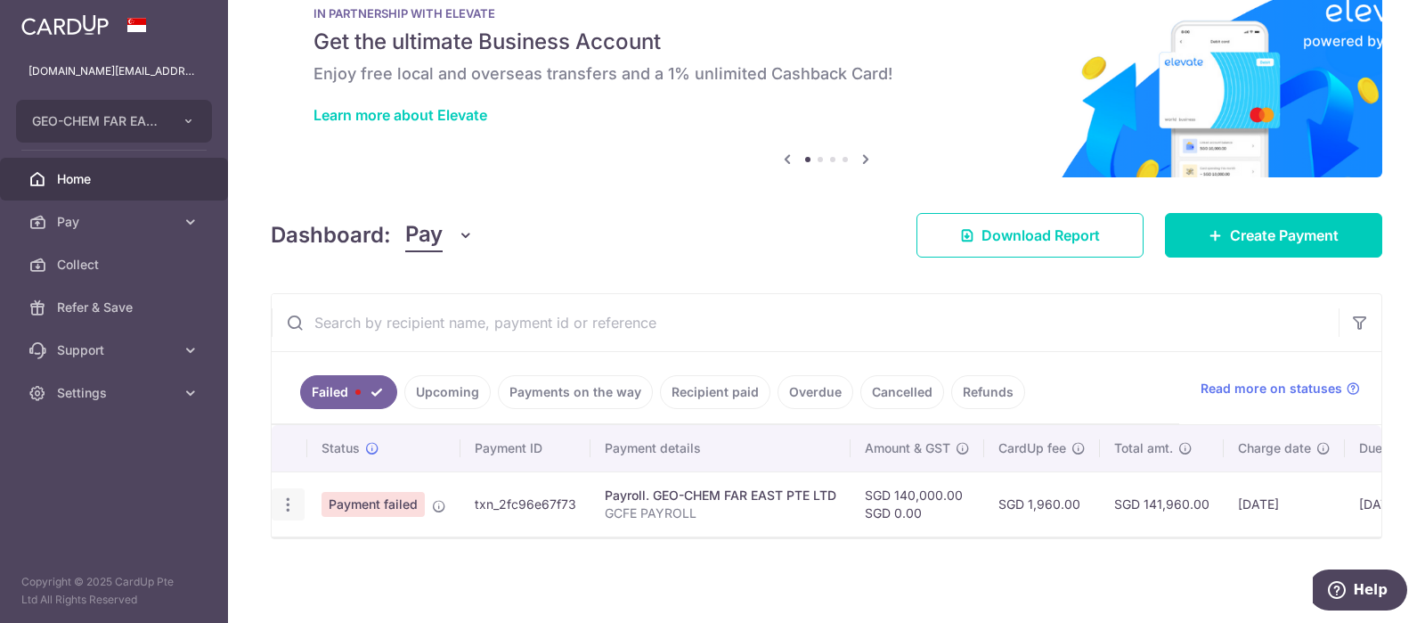
radio input "true"
type input "140,000.00"
type input "GCFE PAYROLL"
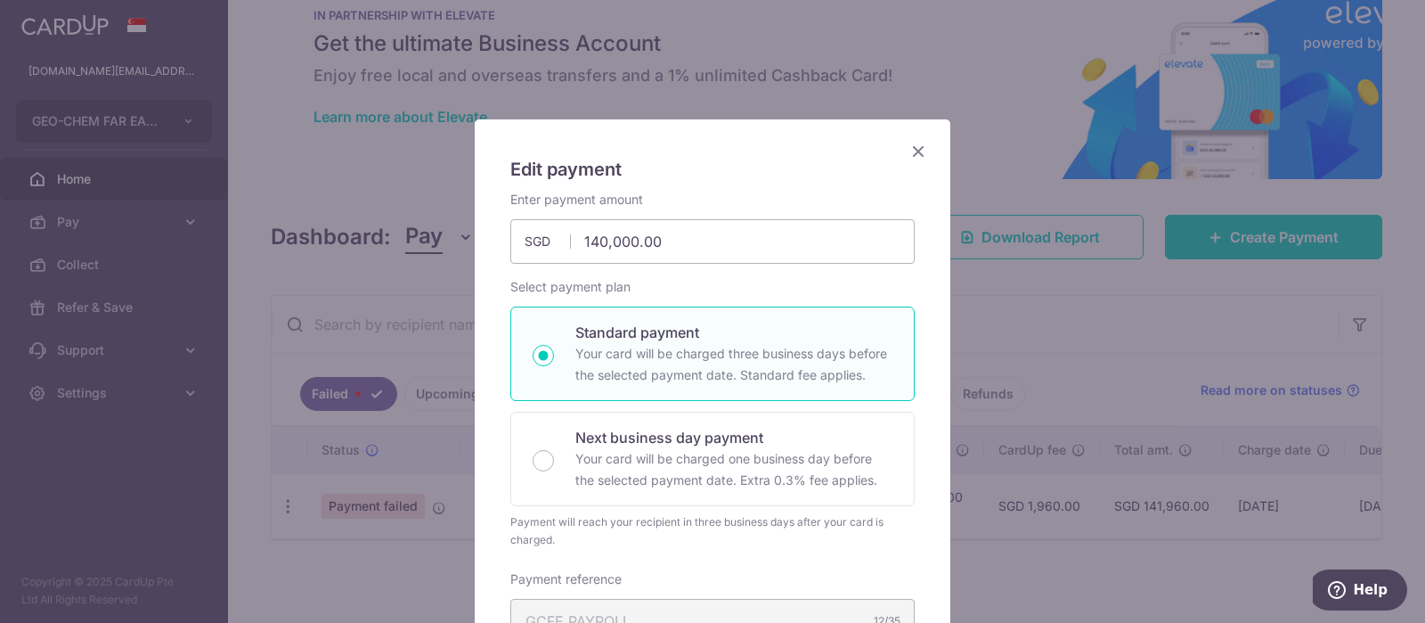
scroll to position [0, 0]
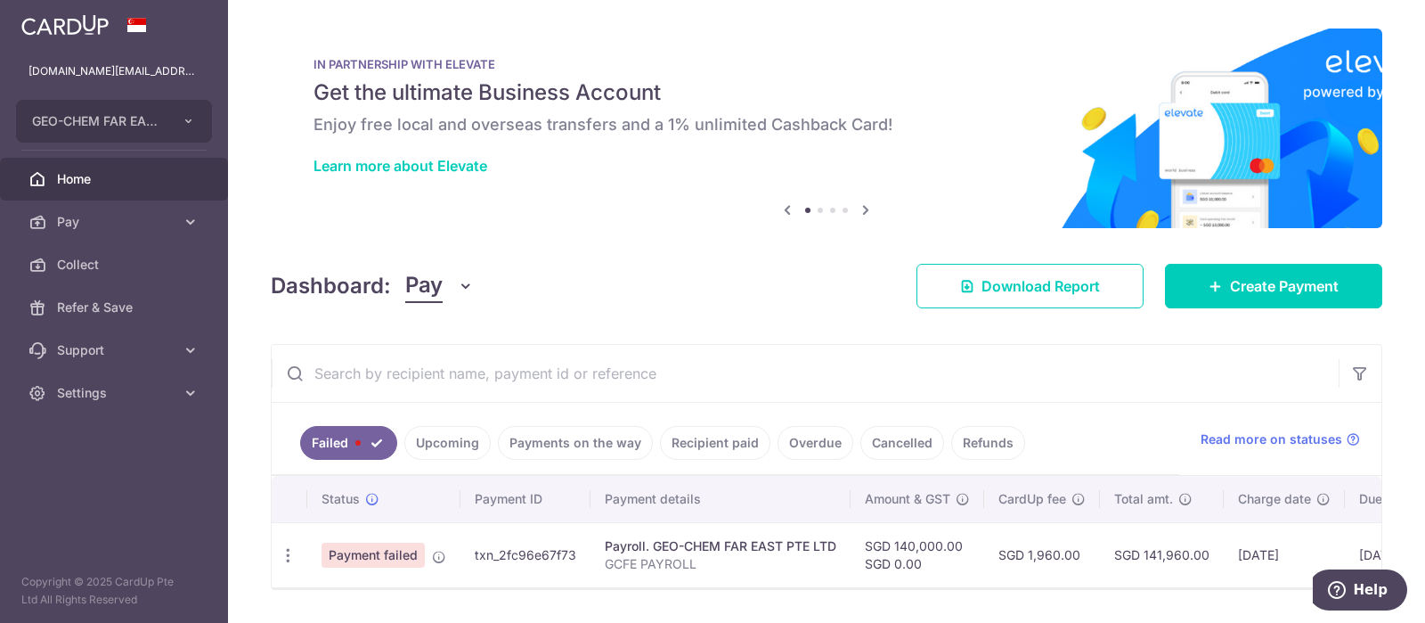
scroll to position [49, 0]
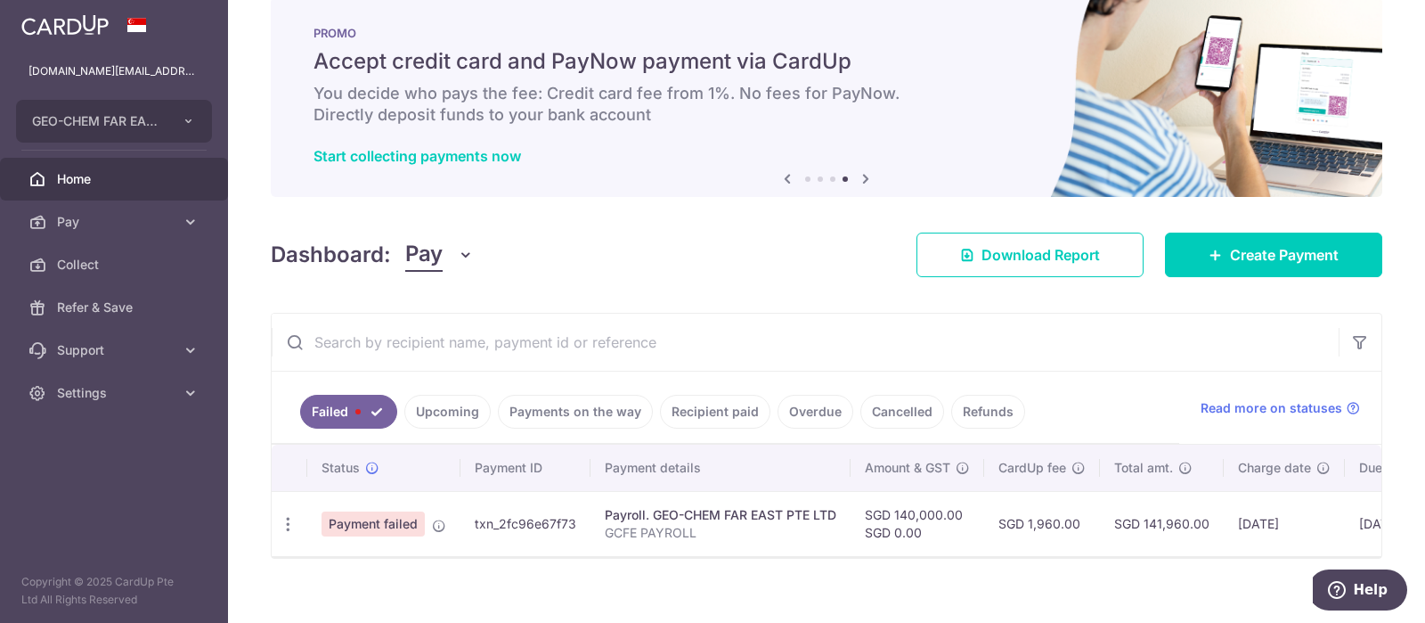
scroll to position [49, 0]
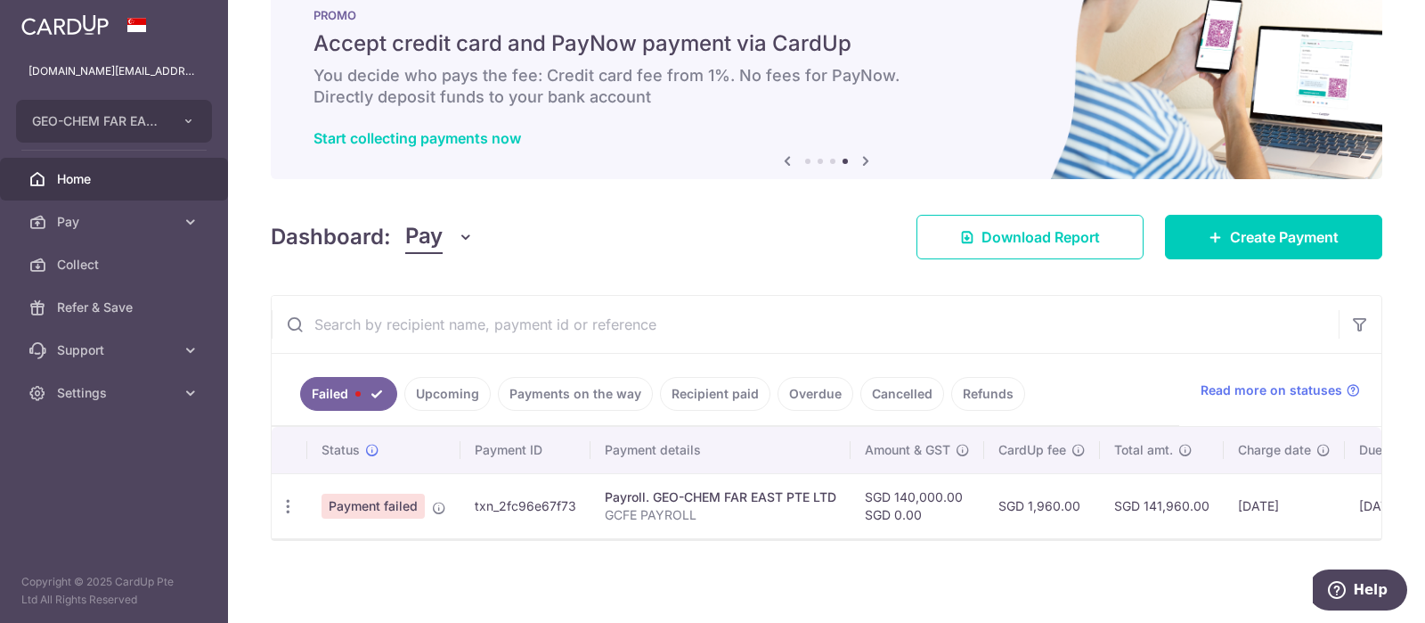
click at [65, 175] on span "Home" at bounding box center [116, 179] width 118 height 18
